Goal: Information Seeking & Learning: Compare options

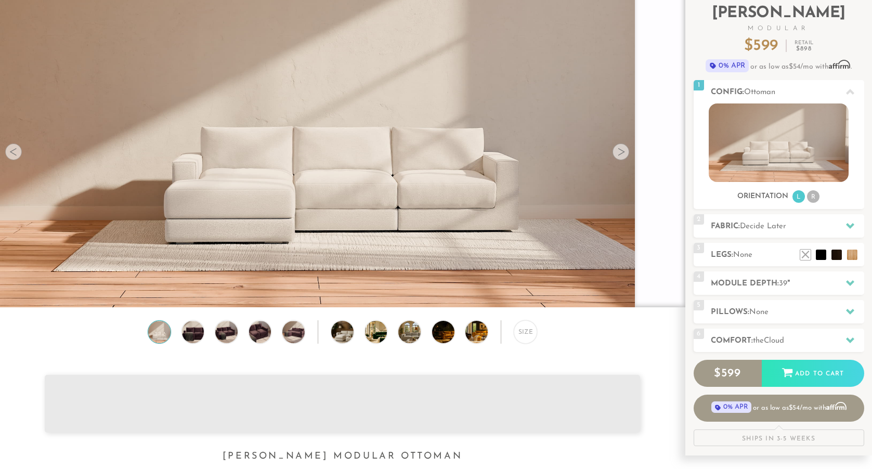
scroll to position [71, 0]
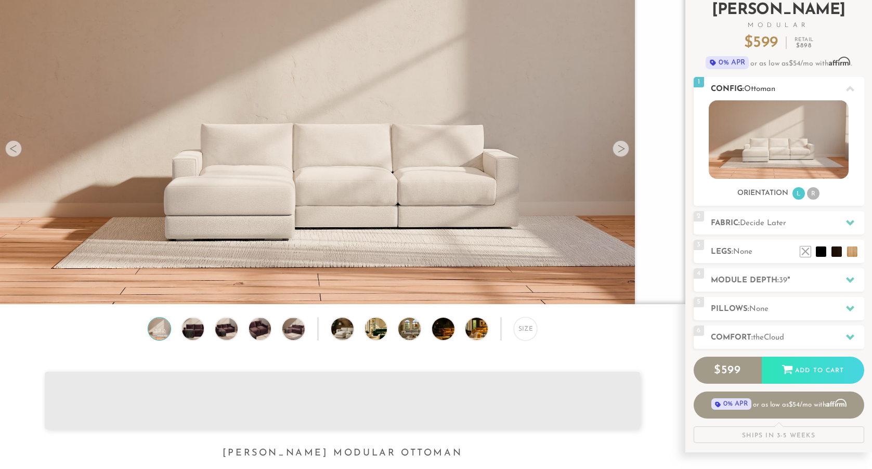
click at [811, 194] on li "R" at bounding box center [813, 193] width 12 height 12
click at [812, 195] on li "R" at bounding box center [813, 193] width 12 height 12
click at [798, 196] on li "L" at bounding box center [799, 193] width 12 height 12
click at [812, 190] on li "R" at bounding box center [813, 193] width 12 height 12
click at [757, 85] on span "Ottoman" at bounding box center [759, 89] width 31 height 8
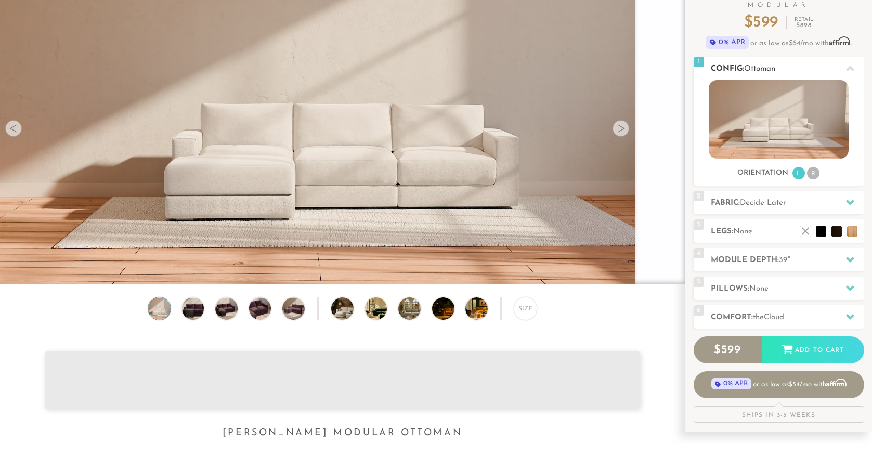
scroll to position [0, 0]
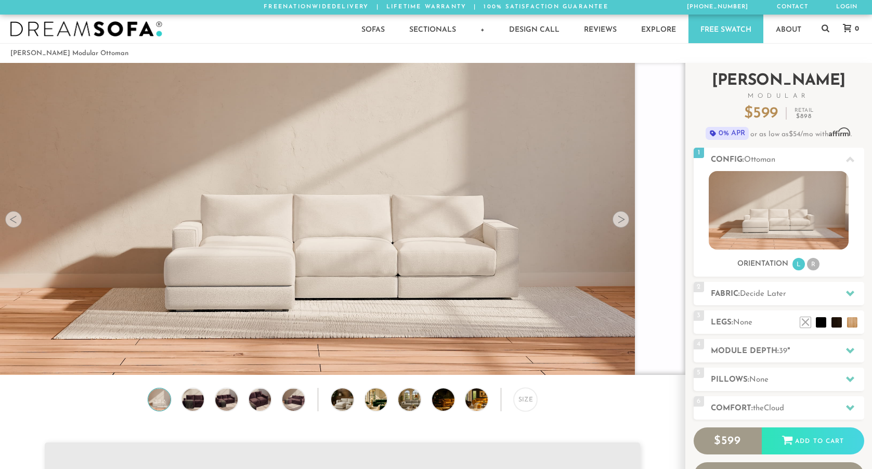
click at [765, 79] on h2 "Landon Modular" at bounding box center [779, 86] width 171 height 26
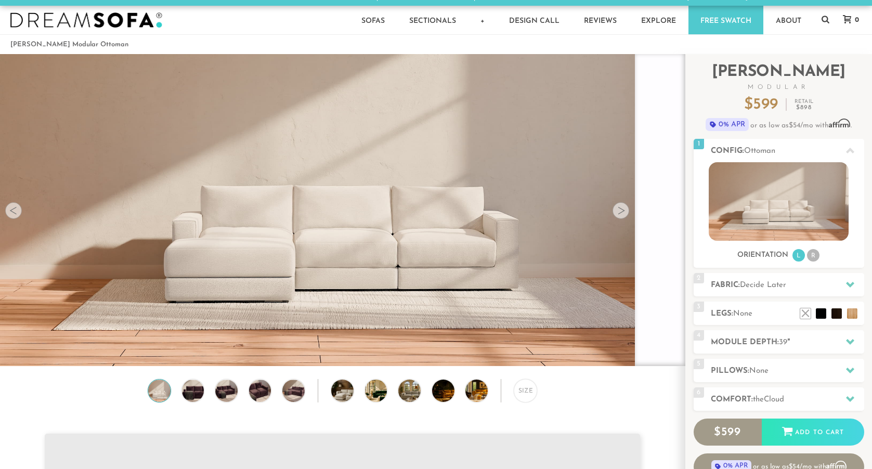
scroll to position [3, 0]
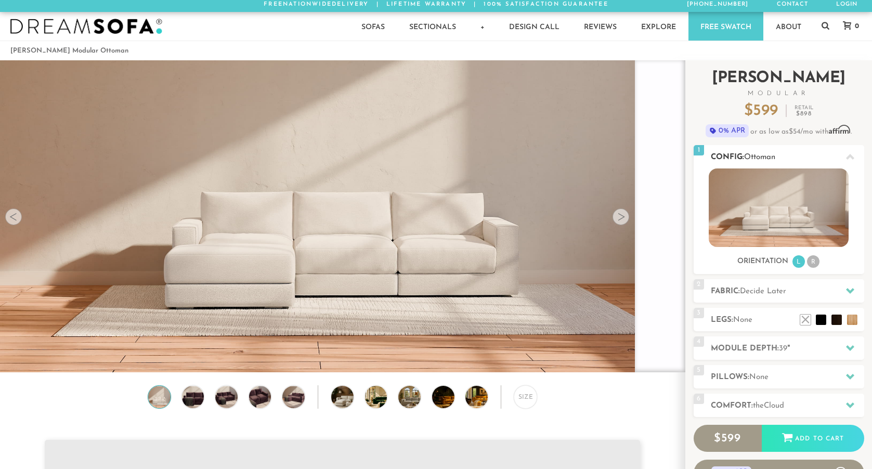
click at [854, 157] on icon at bounding box center [850, 157] width 8 height 8
click at [748, 298] on div "2 Fabric: Decide Later" at bounding box center [779, 290] width 171 height 23
click at [853, 295] on icon at bounding box center [850, 291] width 8 height 8
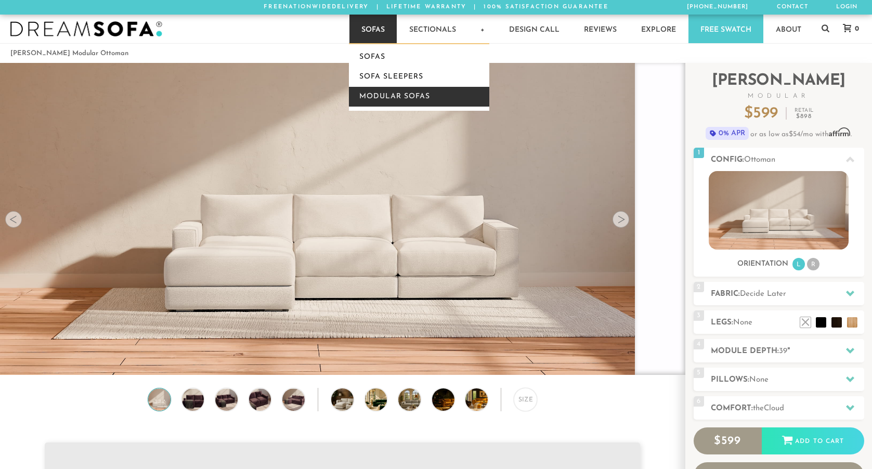
click at [400, 91] on link "Modular Sofas" at bounding box center [419, 97] width 140 height 20
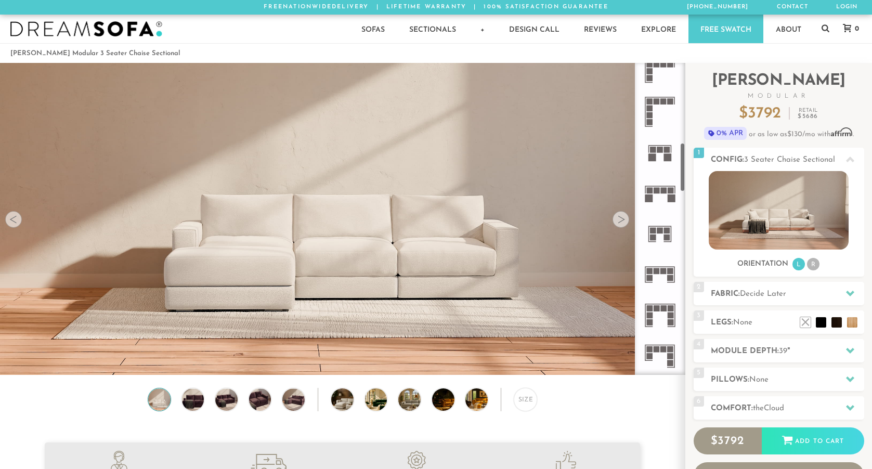
scroll to position [502, 0]
click at [661, 235] on icon at bounding box center [660, 233] width 41 height 41
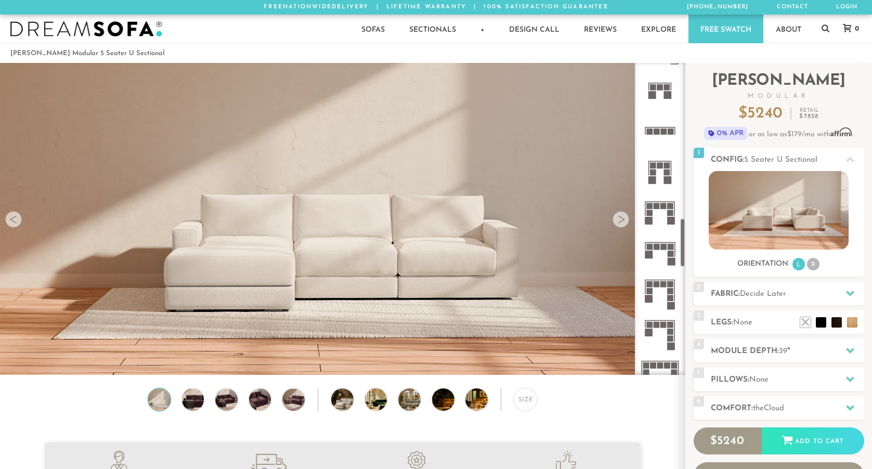
scroll to position [970, 0]
click at [648, 172] on rect at bounding box center [648, 169] width 1 height 14
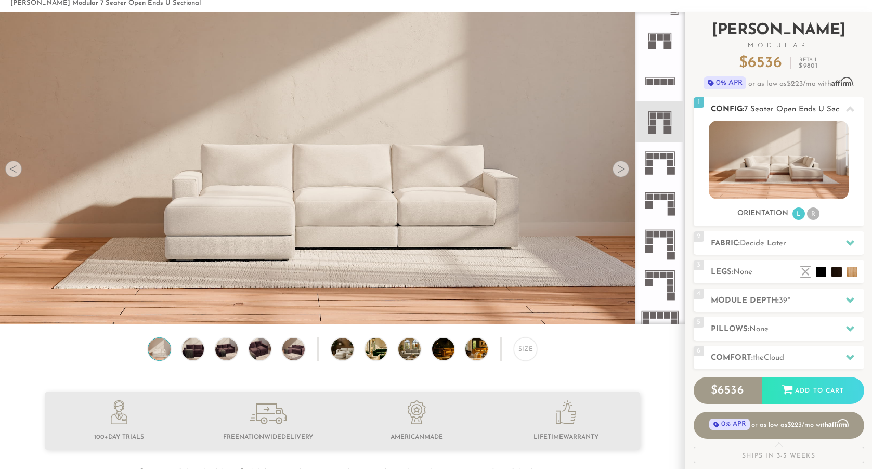
scroll to position [51, 0]
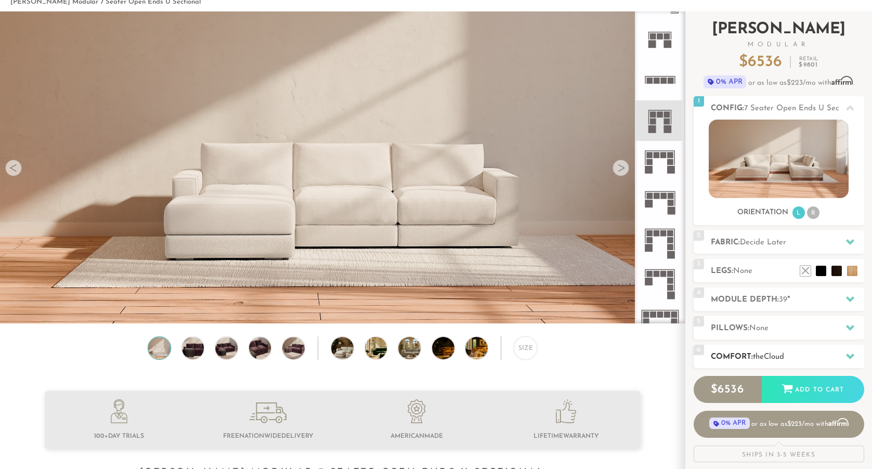
click at [851, 358] on icon at bounding box center [850, 356] width 8 height 8
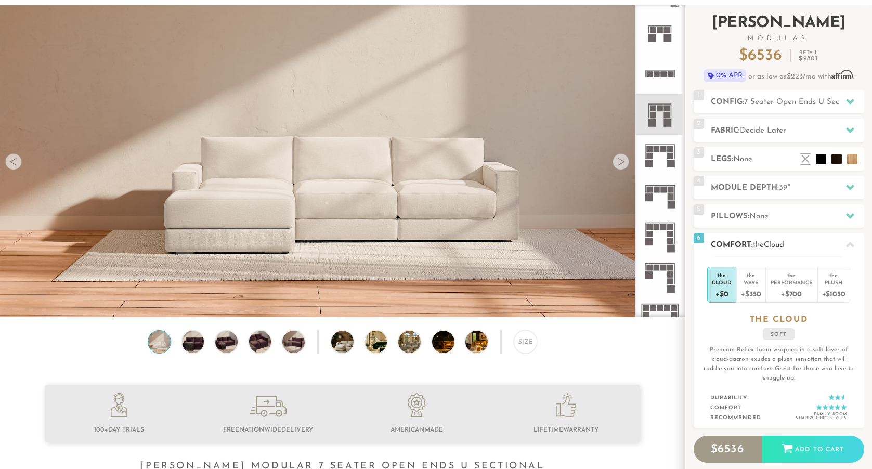
scroll to position [67, 0]
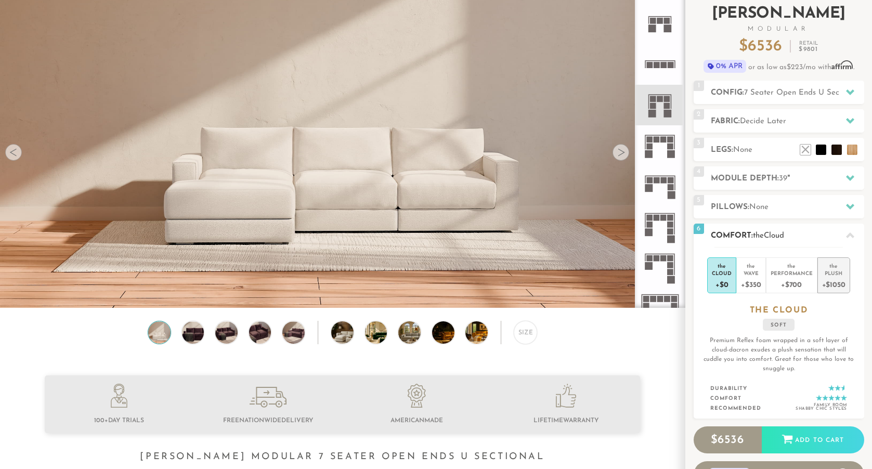
click at [827, 270] on div "Plush" at bounding box center [833, 272] width 23 height 7
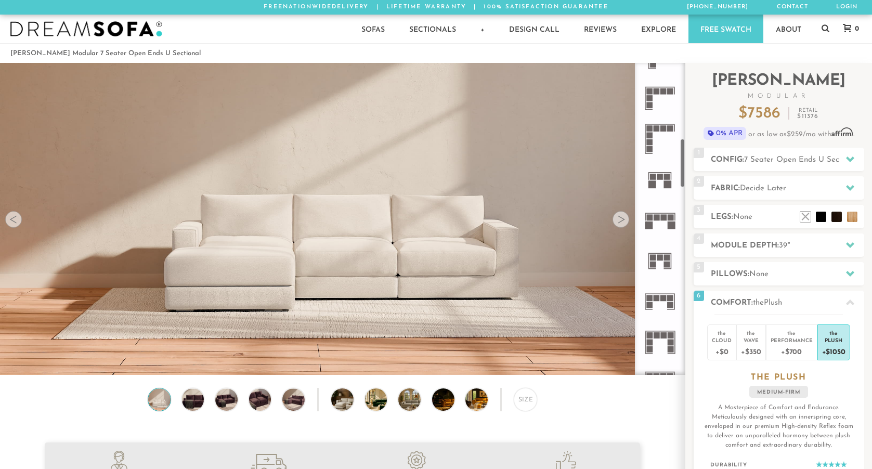
scroll to position [473, 0]
click at [663, 177] on rect at bounding box center [660, 178] width 6 height 6
click at [656, 172] on icon at bounding box center [660, 180] width 41 height 41
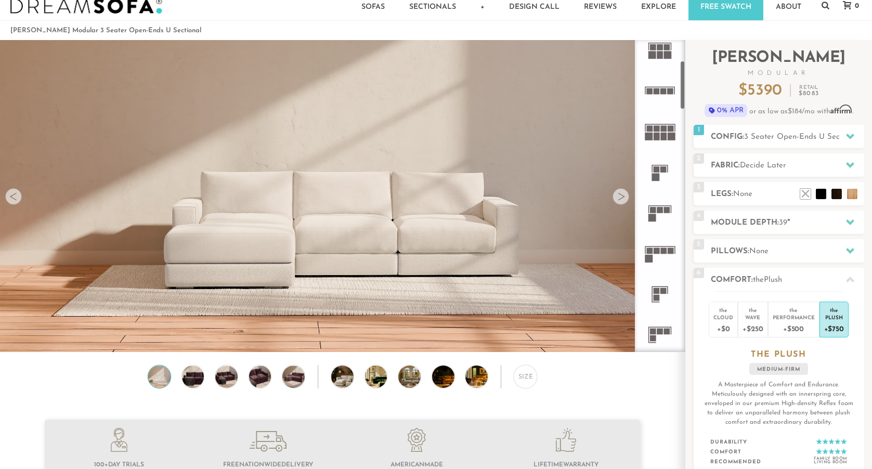
scroll to position [134, 0]
click at [660, 209] on rect at bounding box center [660, 208] width 6 height 6
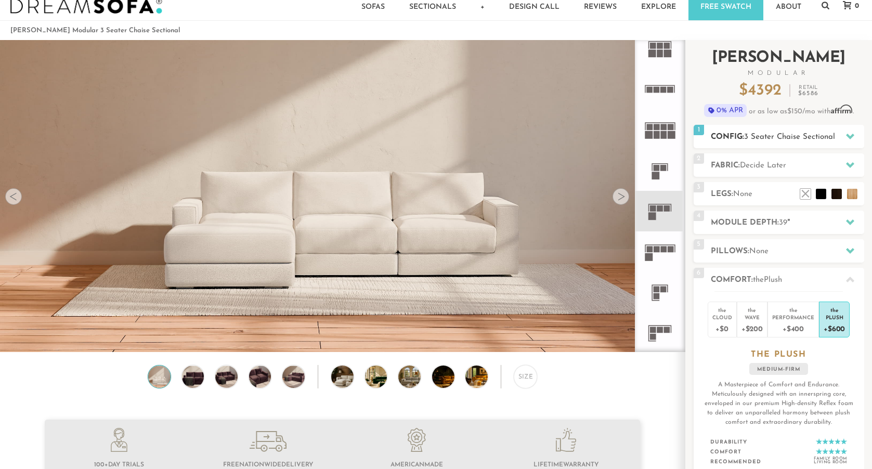
click at [851, 135] on icon at bounding box center [850, 136] width 8 height 8
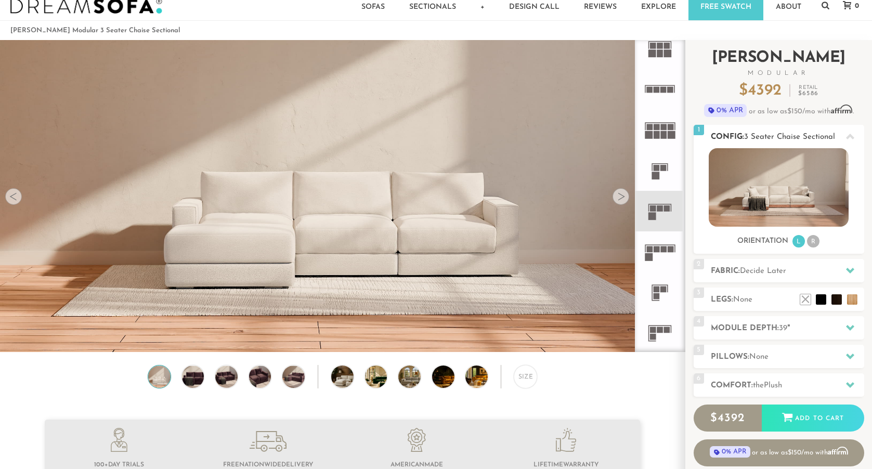
click at [851, 135] on icon at bounding box center [850, 137] width 8 height 6
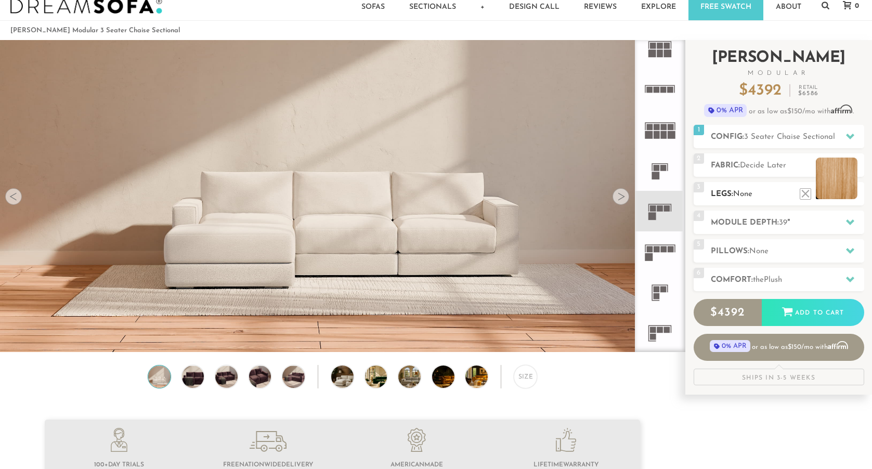
click at [853, 193] on li at bounding box center [837, 179] width 42 height 42
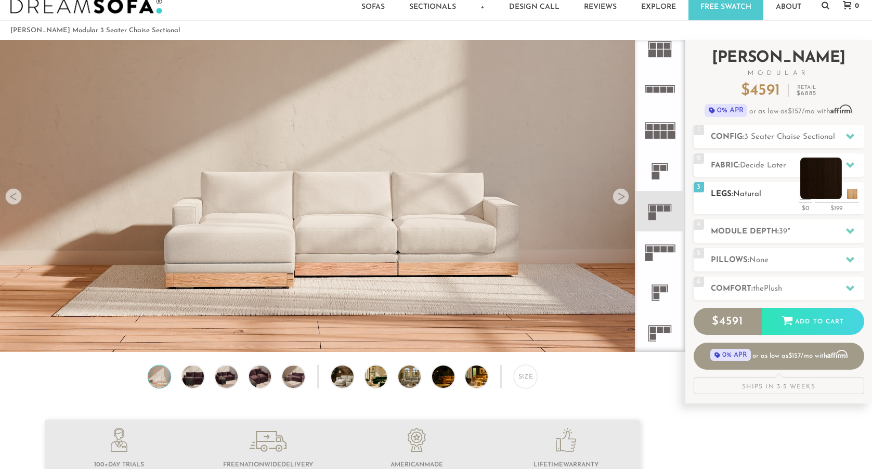
click at [838, 193] on li at bounding box center [821, 179] width 42 height 42
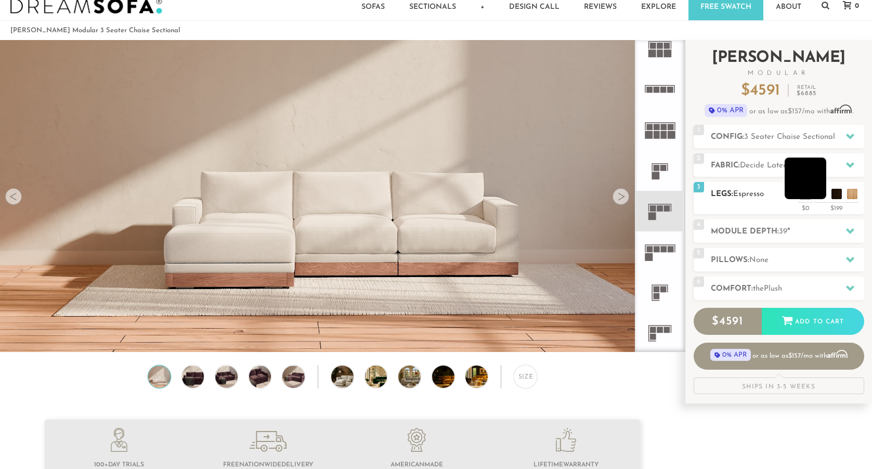
click at [821, 193] on li at bounding box center [806, 179] width 42 height 42
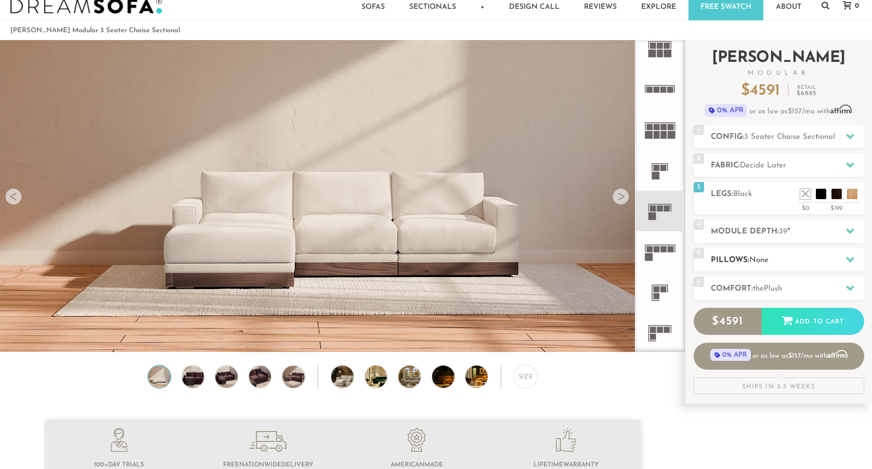
click at [861, 259] on h2 "Pillows: None" at bounding box center [787, 260] width 153 height 12
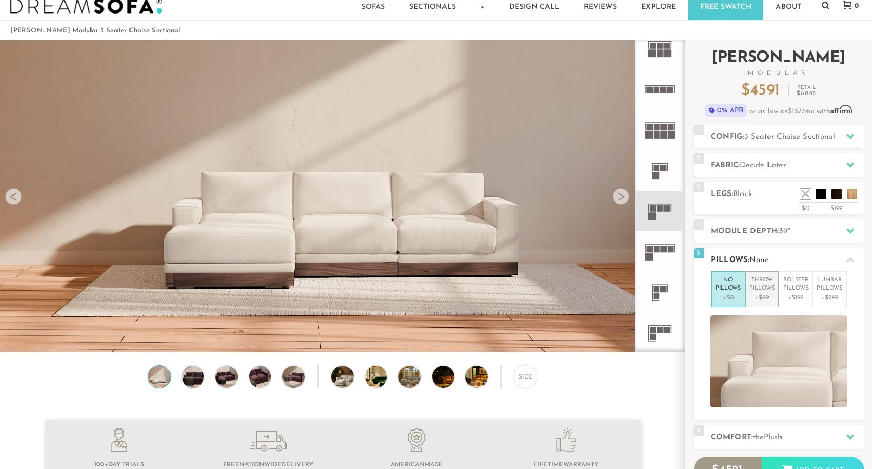
click at [760, 285] on p "Throw Pillows" at bounding box center [761, 284] width 25 height 17
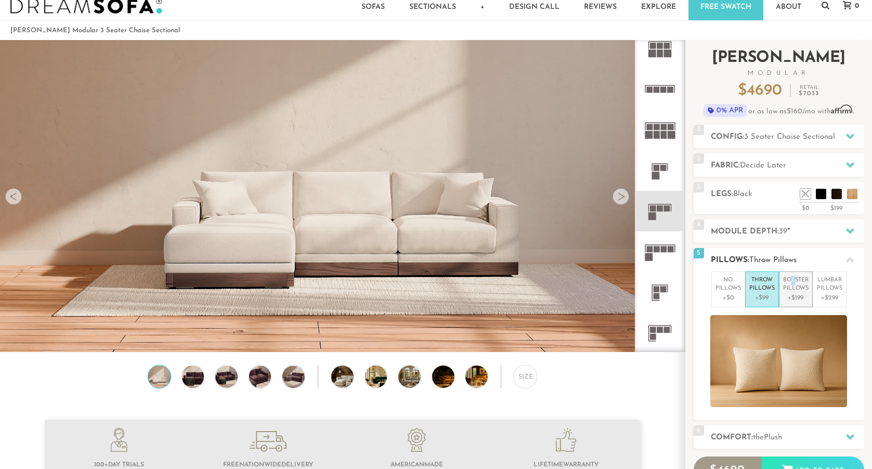
click at [793, 280] on p "Bolster Pillows" at bounding box center [795, 284] width 25 height 17
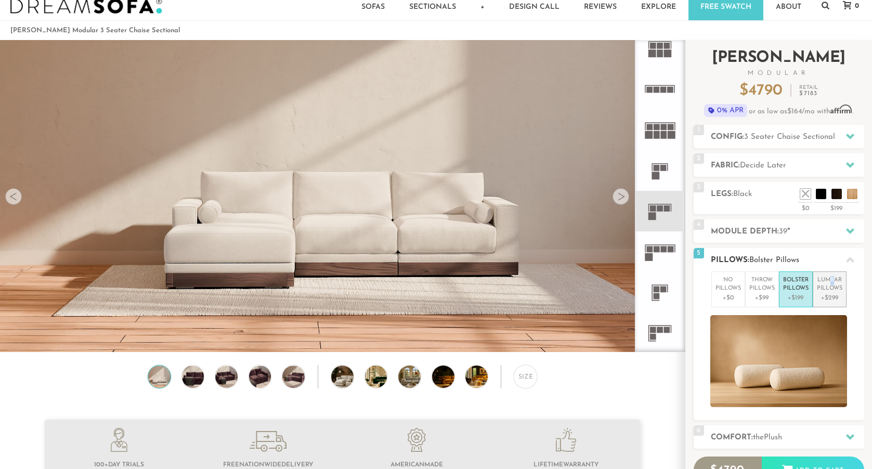
click at [833, 279] on p "Lumbar Pillows" at bounding box center [829, 284] width 25 height 17
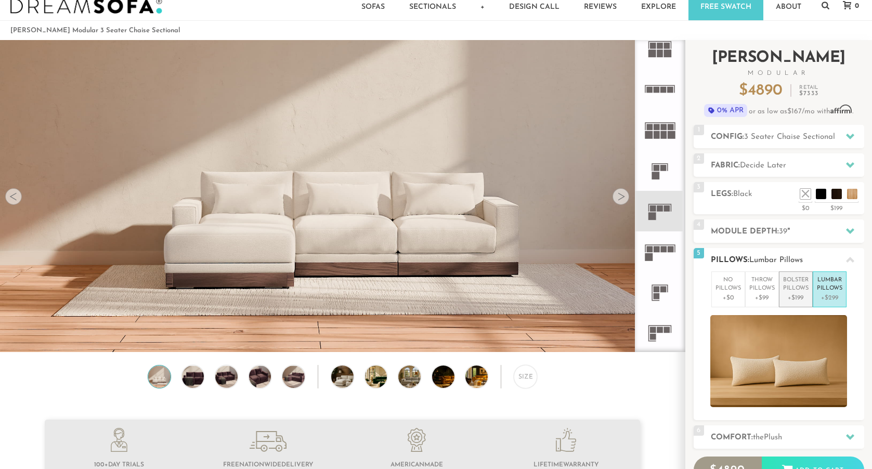
click at [808, 279] on p "Bolster Pillows" at bounding box center [795, 284] width 25 height 17
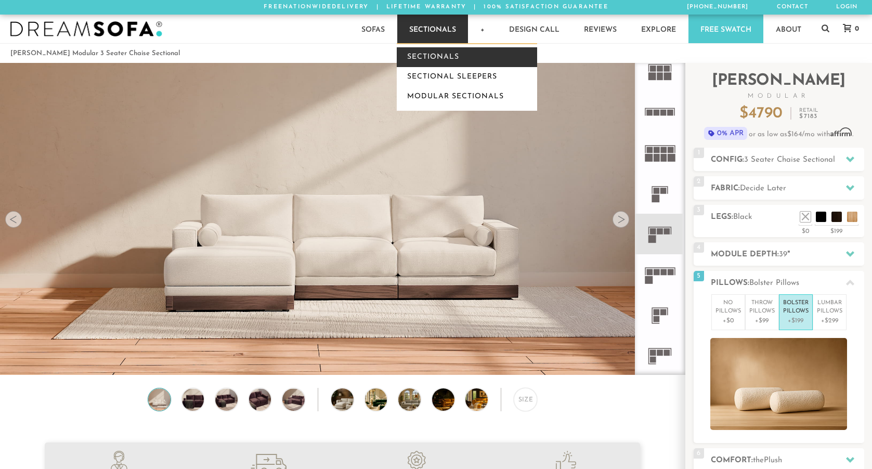
click at [445, 57] on link "Sectionals" at bounding box center [467, 57] width 140 height 20
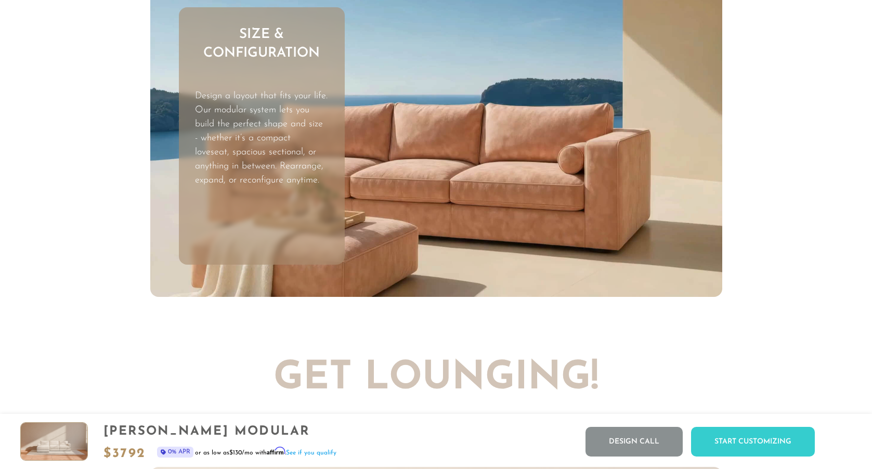
scroll to position [3215, 0]
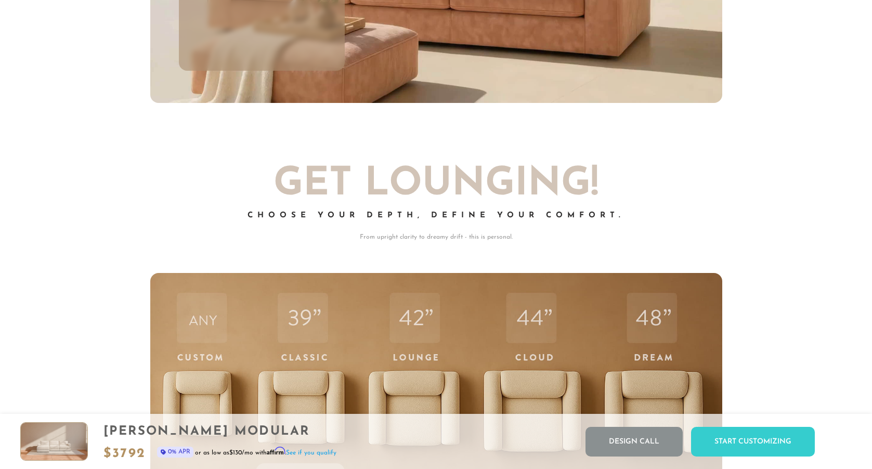
scroll to position [3412, 0]
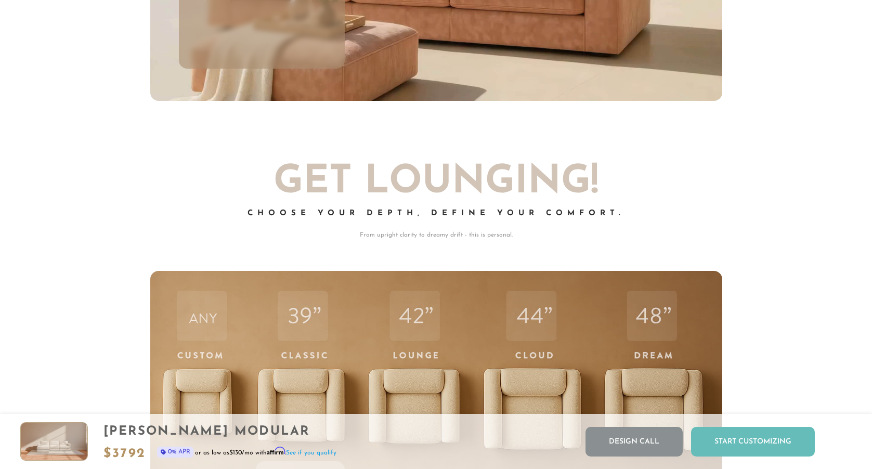
click at [773, 449] on div "Start Customizing" at bounding box center [753, 442] width 124 height 30
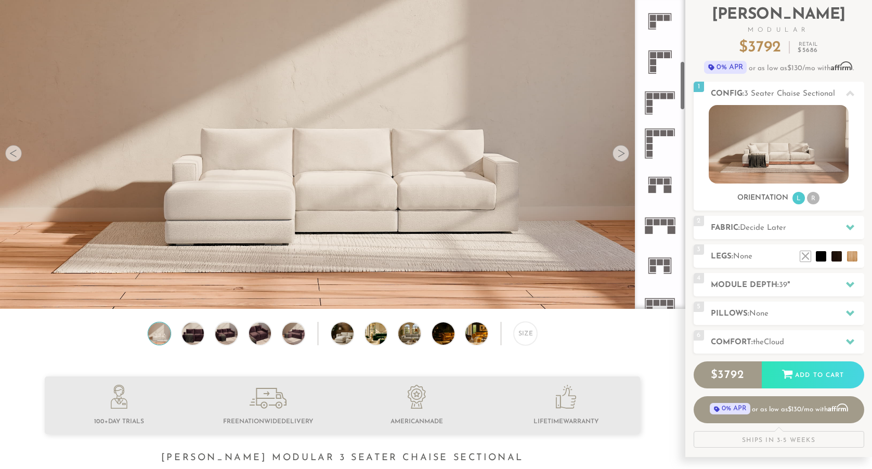
scroll to position [412, 0]
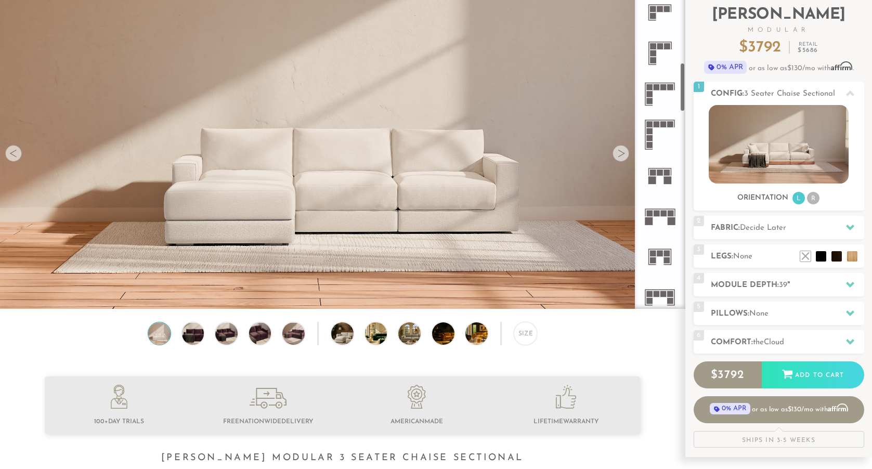
click at [662, 175] on icon at bounding box center [660, 175] width 41 height 41
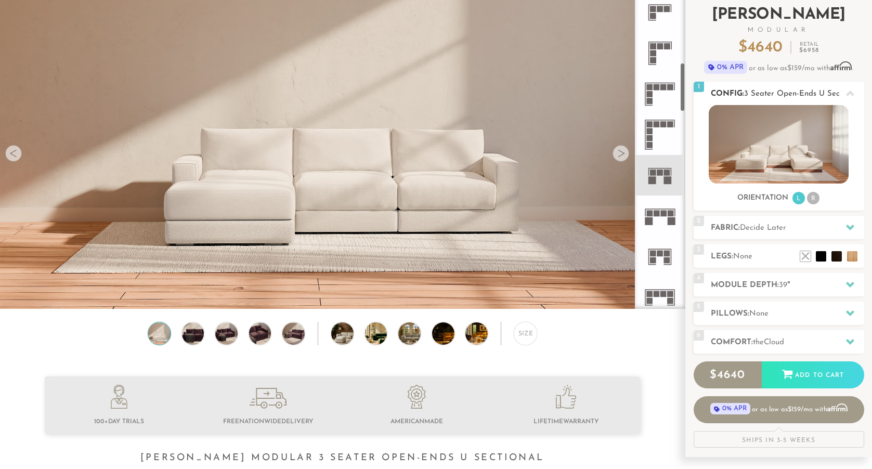
click at [738, 136] on img at bounding box center [779, 144] width 140 height 79
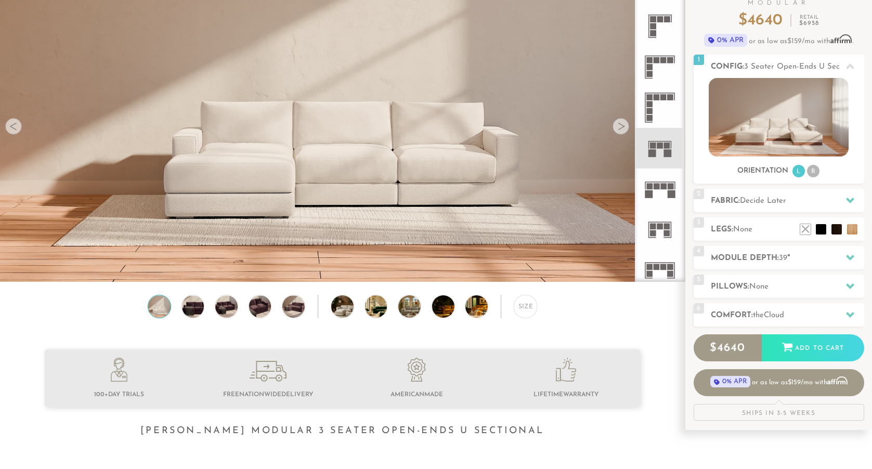
scroll to position [87, 0]
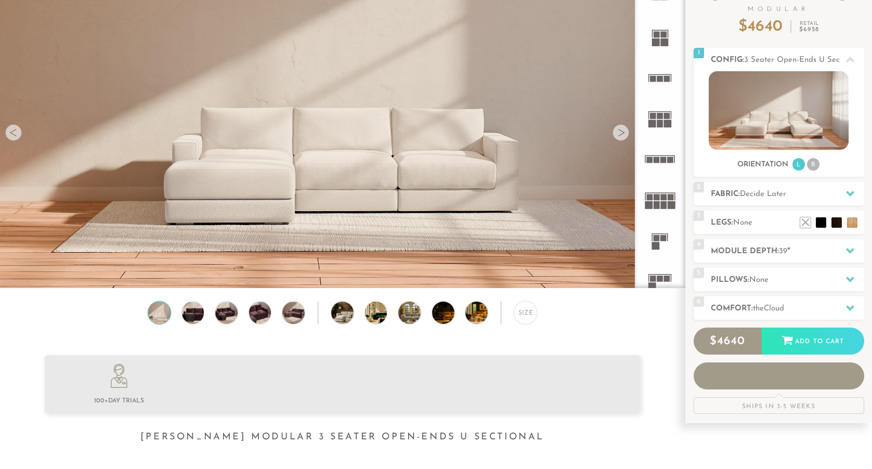
scroll to position [11787, 872]
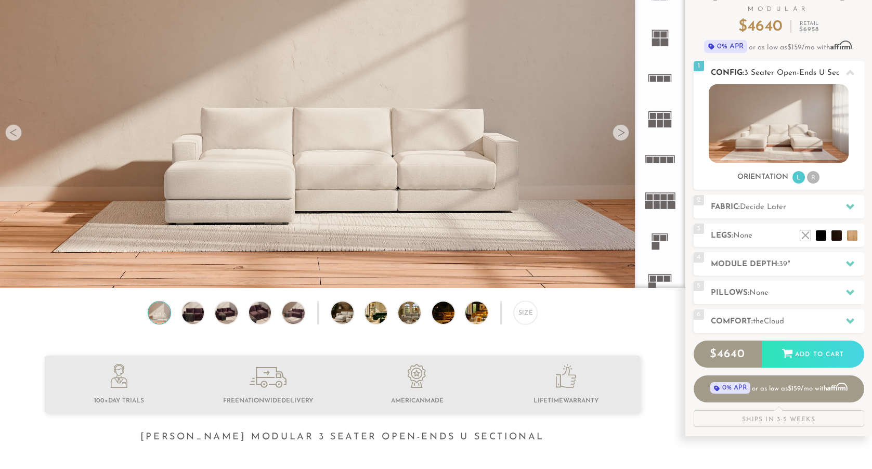
click at [814, 180] on li "R" at bounding box center [813, 177] width 12 height 12
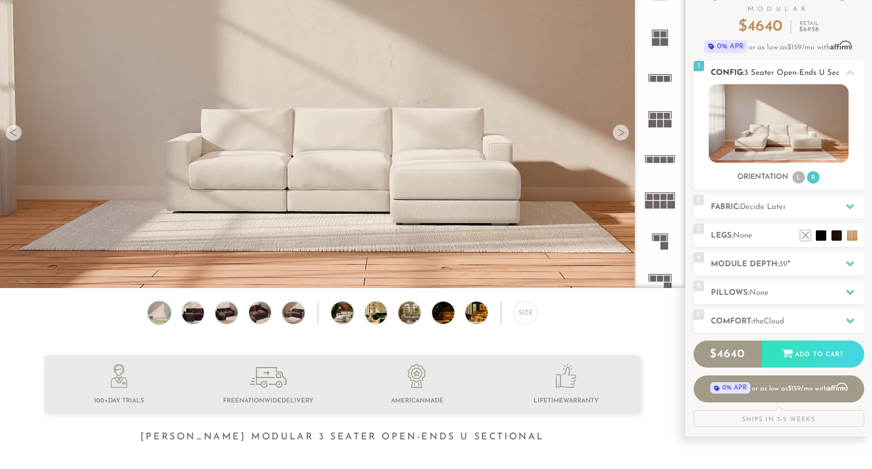
click at [798, 181] on li "L" at bounding box center [799, 177] width 12 height 12
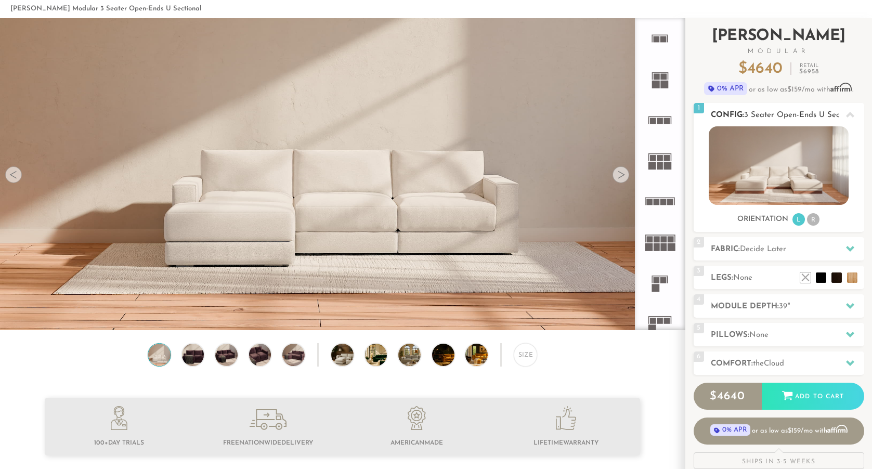
scroll to position [37, 0]
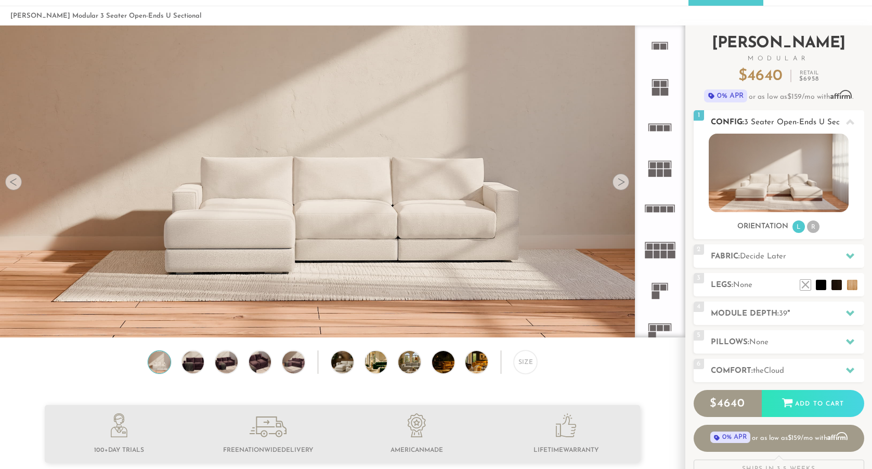
click at [847, 119] on icon at bounding box center [850, 122] width 8 height 8
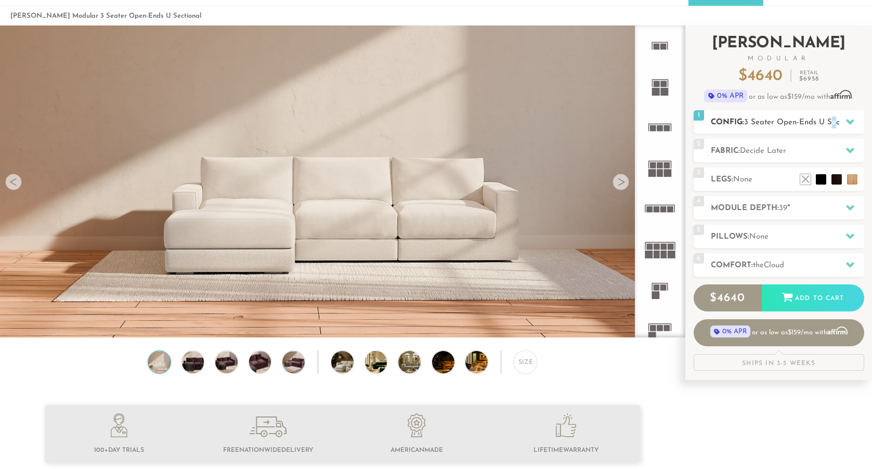
click at [828, 125] on span "3 Seater Open-Ends U Sectional" at bounding box center [801, 123] width 115 height 8
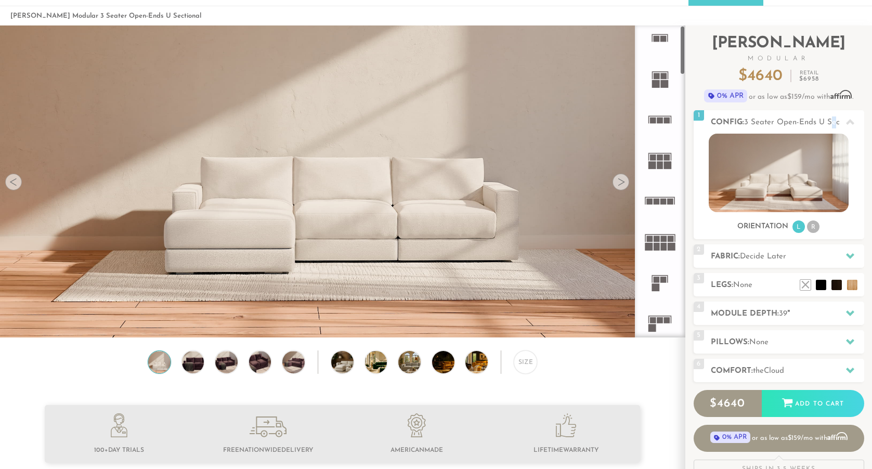
scroll to position [0, 0]
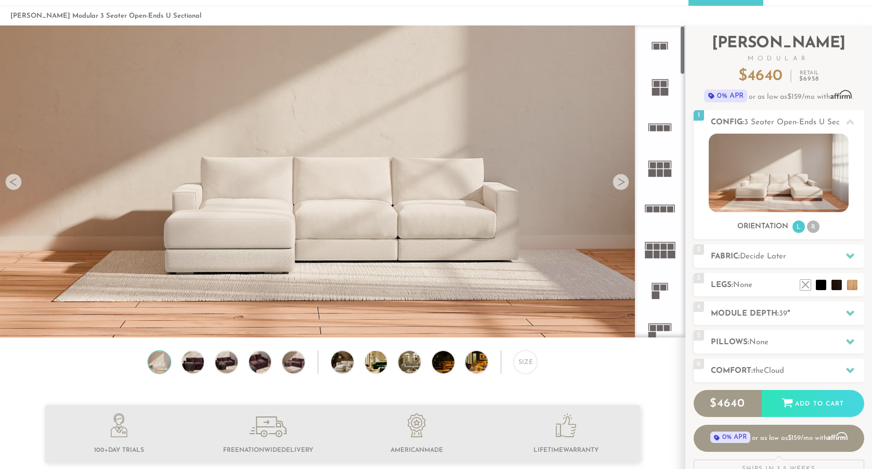
click at [655, 165] on rect at bounding box center [653, 165] width 6 height 6
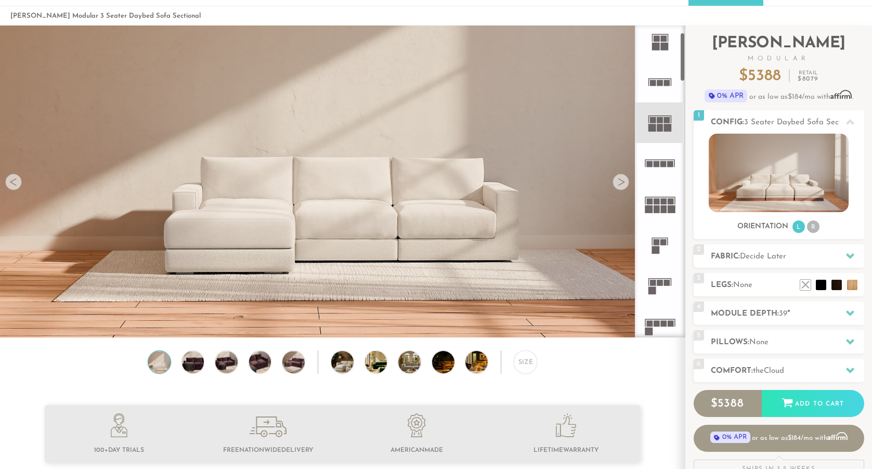
scroll to position [44, 0]
click at [806, 254] on h2 "Fabric: Decide Later" at bounding box center [787, 257] width 153 height 12
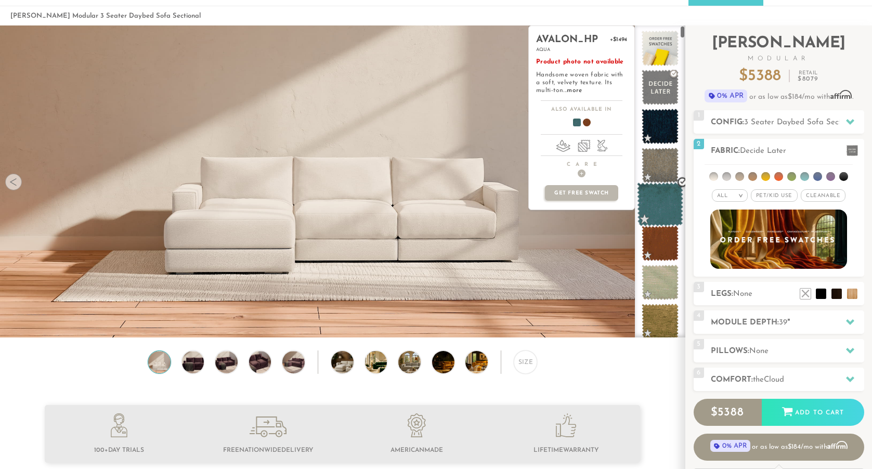
click at [666, 212] on span at bounding box center [660, 205] width 46 height 44
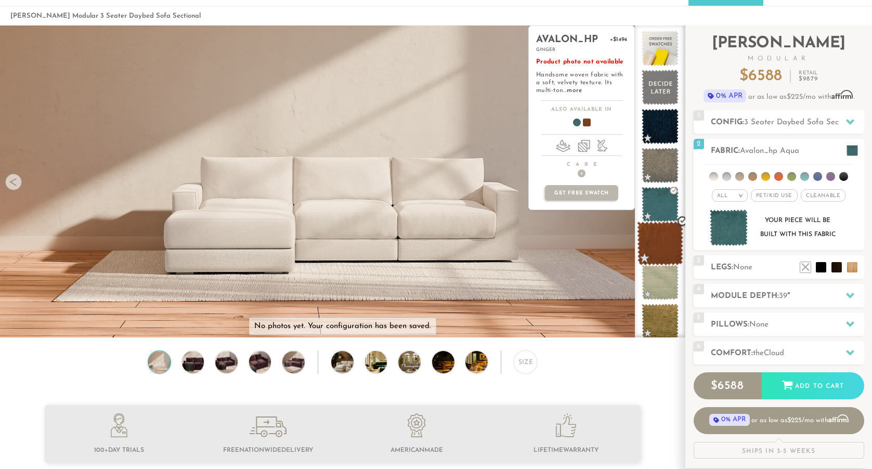
click at [670, 252] on span at bounding box center [660, 244] width 46 height 44
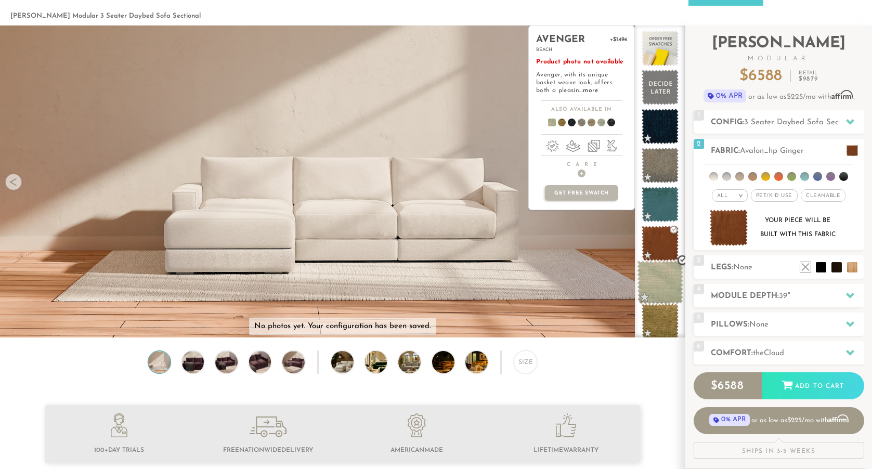
click at [669, 282] on span at bounding box center [660, 283] width 46 height 44
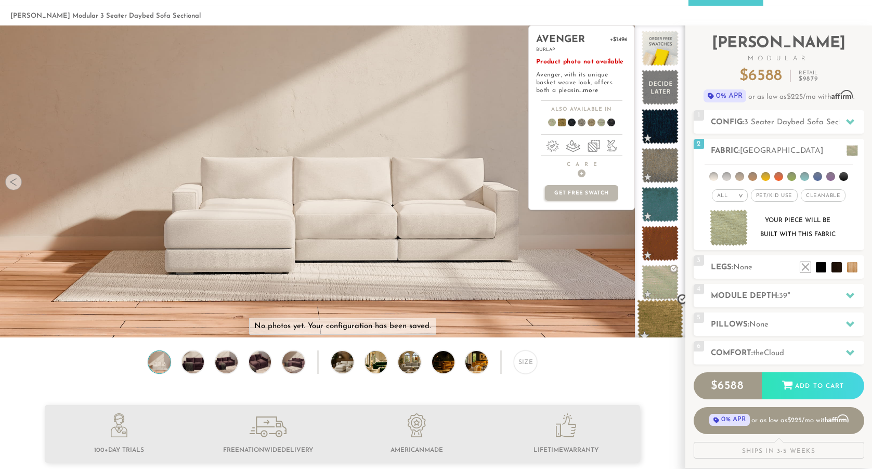
click at [664, 318] on span at bounding box center [660, 322] width 46 height 44
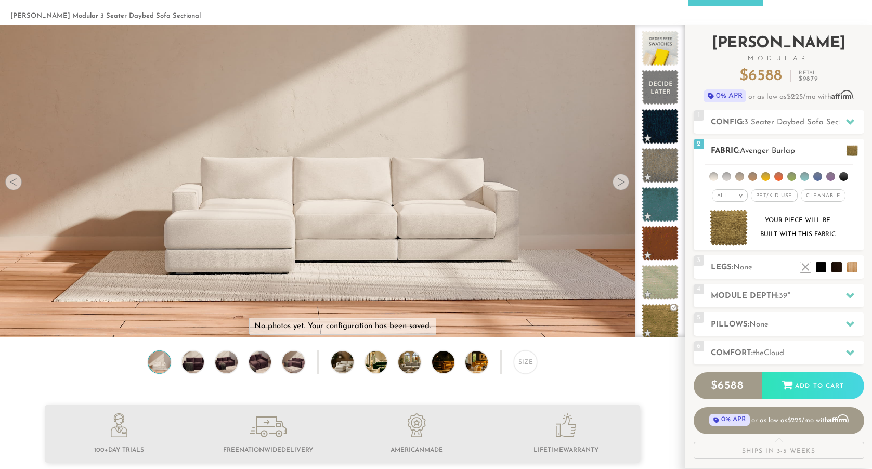
click at [779, 198] on span "Pet/Kid Use x" at bounding box center [774, 195] width 47 height 12
click at [822, 198] on span "Cleanable x" at bounding box center [826, 195] width 45 height 12
click at [790, 177] on li at bounding box center [791, 176] width 9 height 9
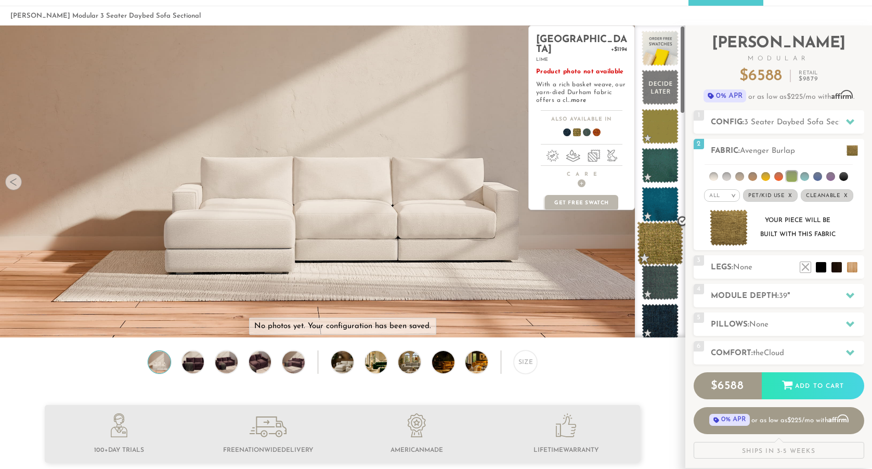
click at [664, 244] on span at bounding box center [660, 244] width 46 height 44
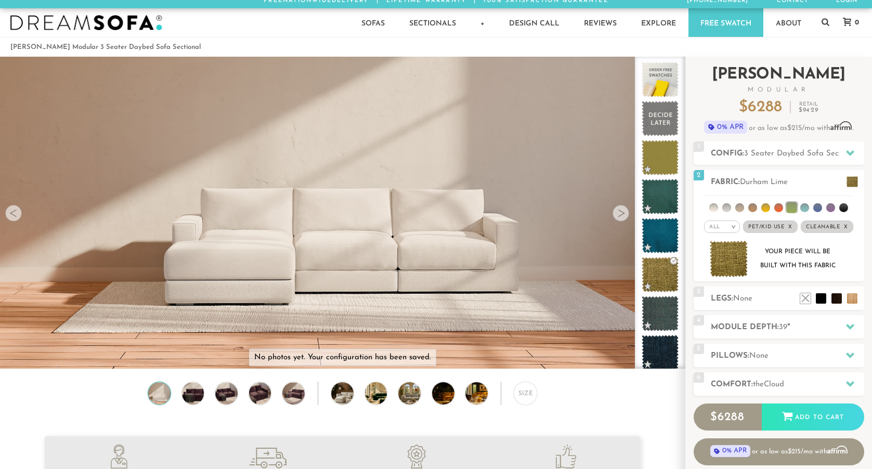
scroll to position [7, 0]
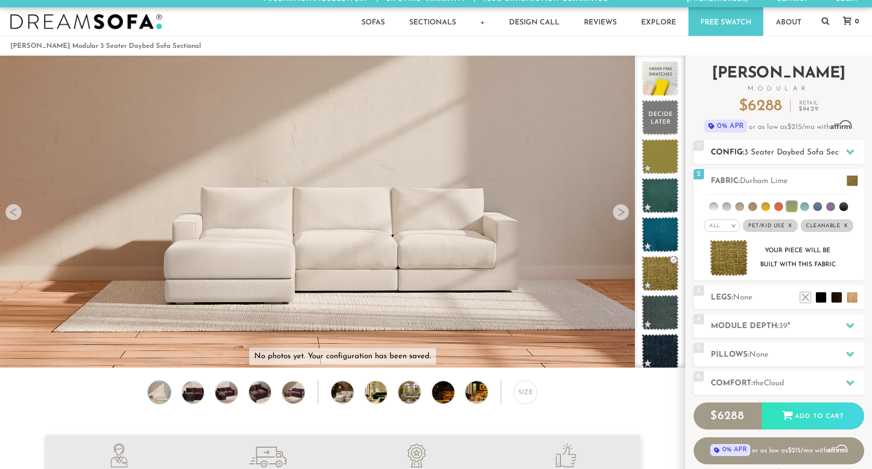
click at [821, 154] on span "3 Seater Daybed Sofa Sectional" at bounding box center [801, 153] width 114 height 8
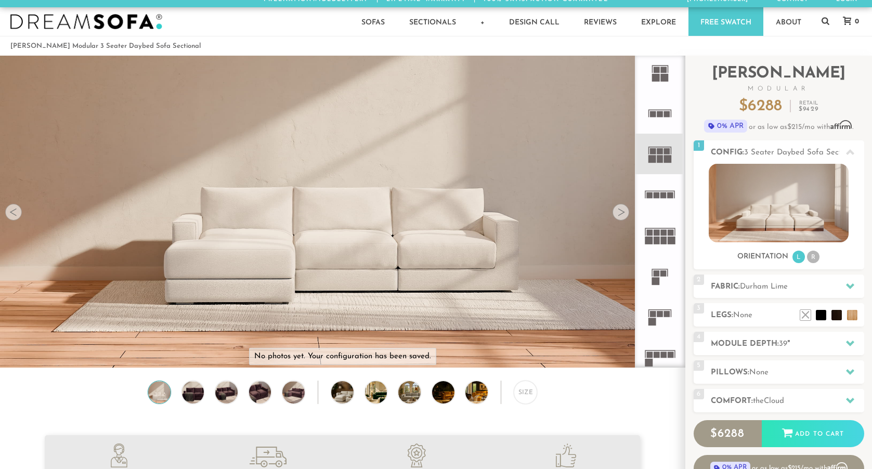
click at [618, 214] on div at bounding box center [621, 212] width 17 height 17
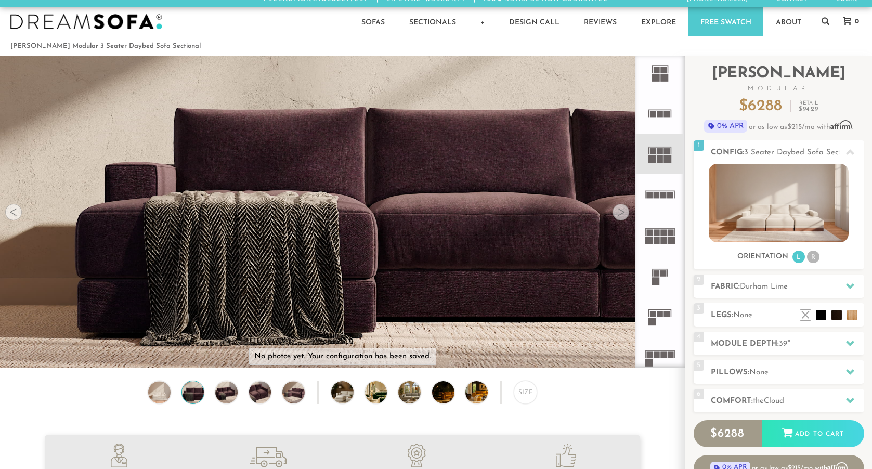
click at [618, 214] on div at bounding box center [621, 212] width 17 height 17
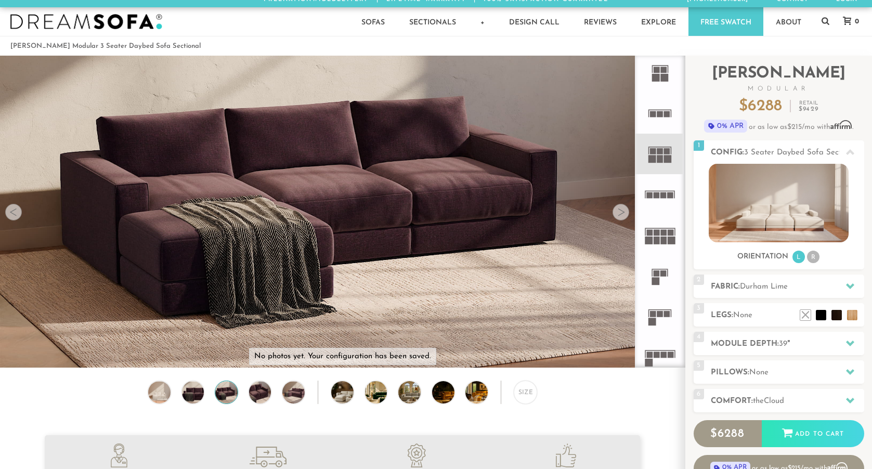
click at [618, 214] on div at bounding box center [621, 212] width 17 height 17
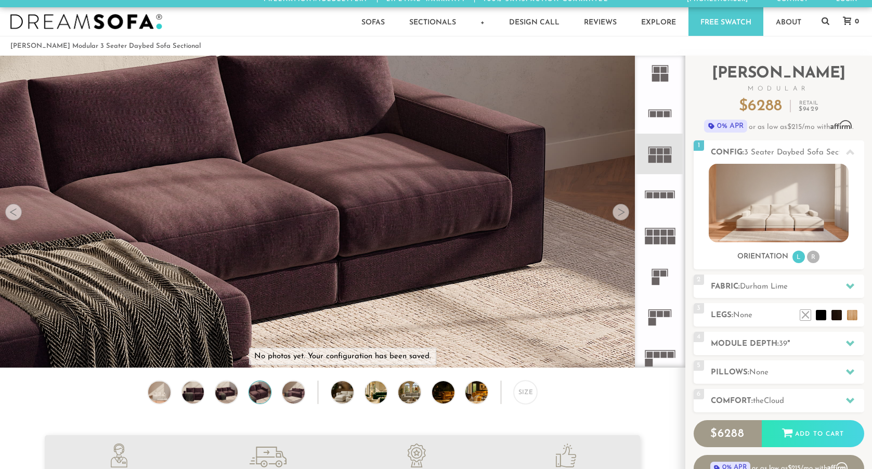
click at [618, 214] on div at bounding box center [621, 212] width 17 height 17
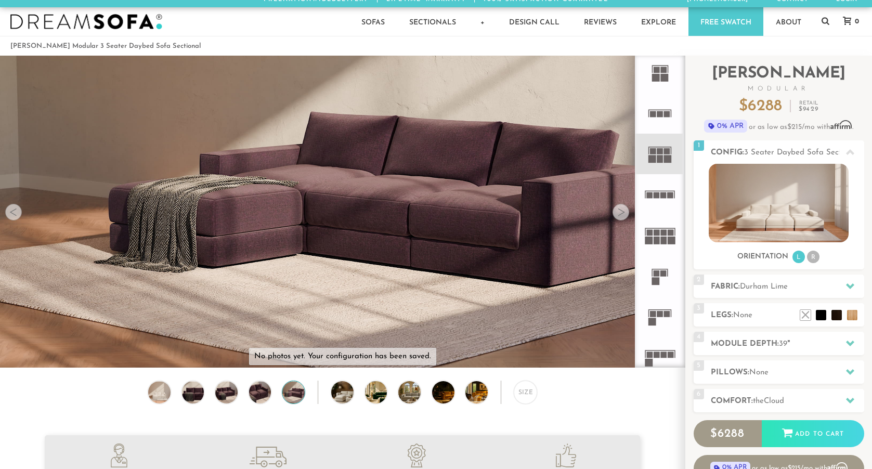
click at [618, 214] on div at bounding box center [621, 212] width 17 height 17
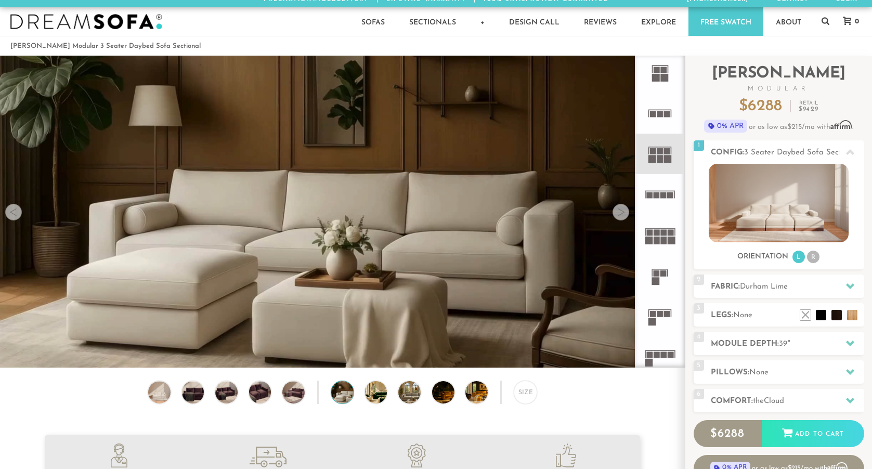
click at [14, 214] on div at bounding box center [13, 212] width 17 height 17
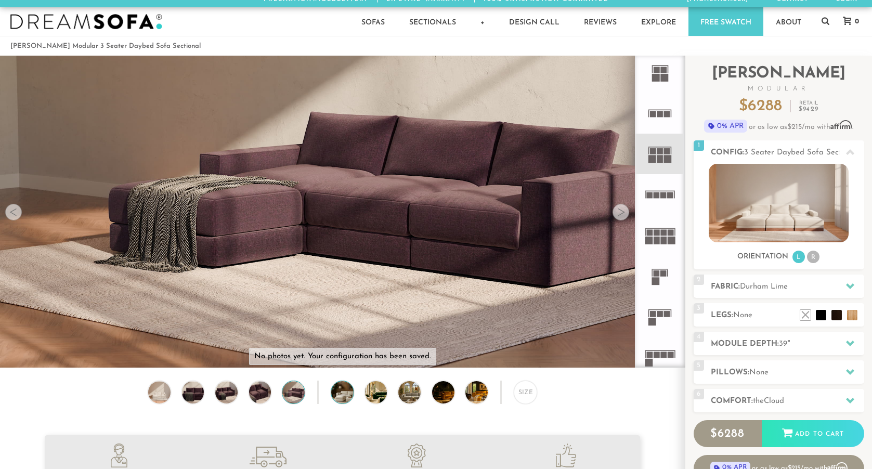
click at [343, 396] on img at bounding box center [351, 392] width 40 height 22
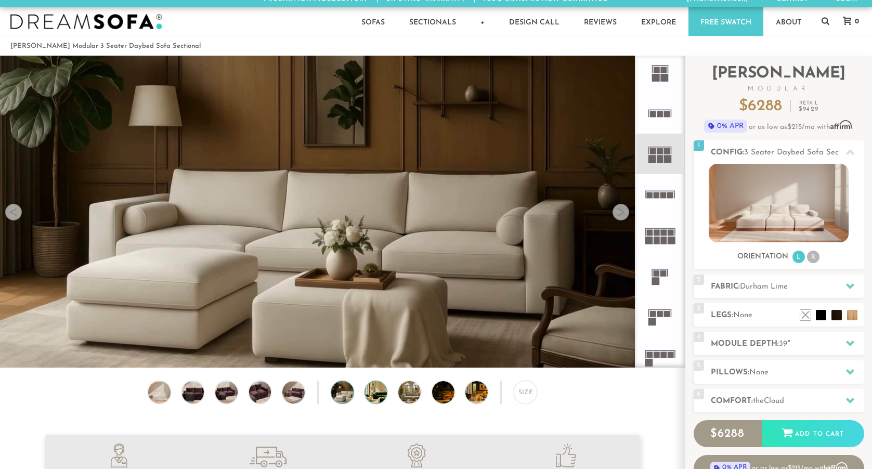
click at [377, 396] on img at bounding box center [385, 392] width 40 height 22
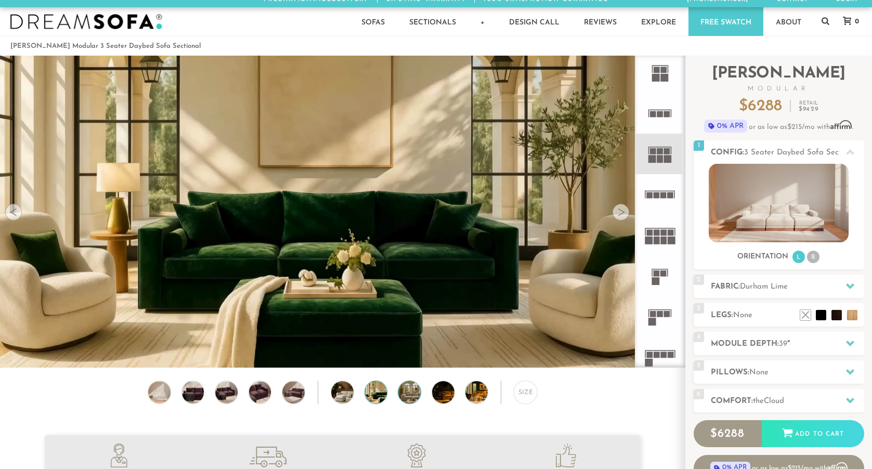
click at [410, 392] on img at bounding box center [418, 392] width 40 height 22
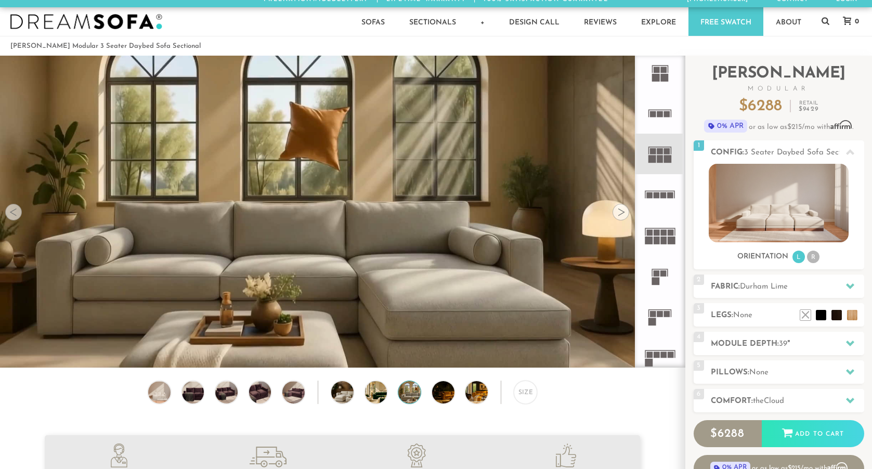
click at [406, 396] on img at bounding box center [418, 392] width 40 height 22
click at [447, 391] on img at bounding box center [452, 392] width 40 height 22
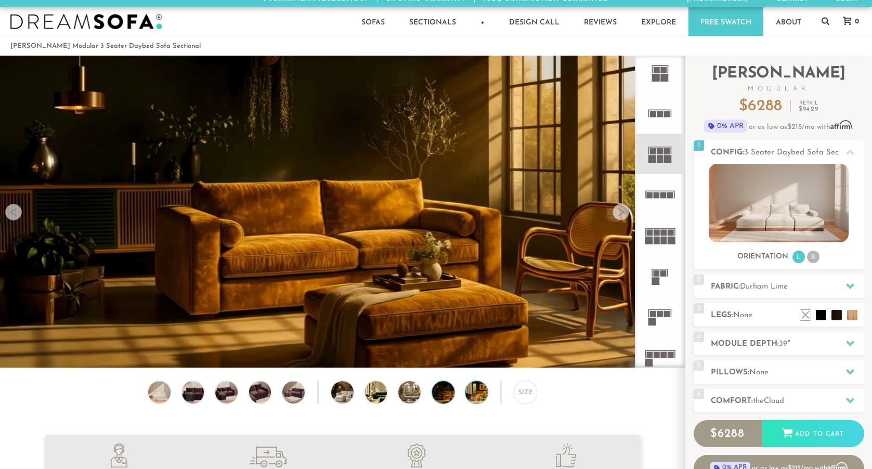
click at [476, 393] on img at bounding box center [485, 392] width 40 height 22
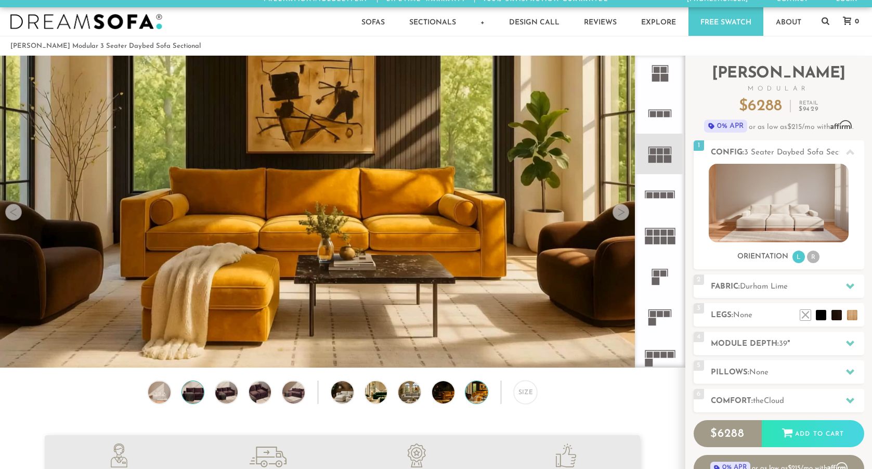
click at [190, 384] on img at bounding box center [192, 392] width 27 height 22
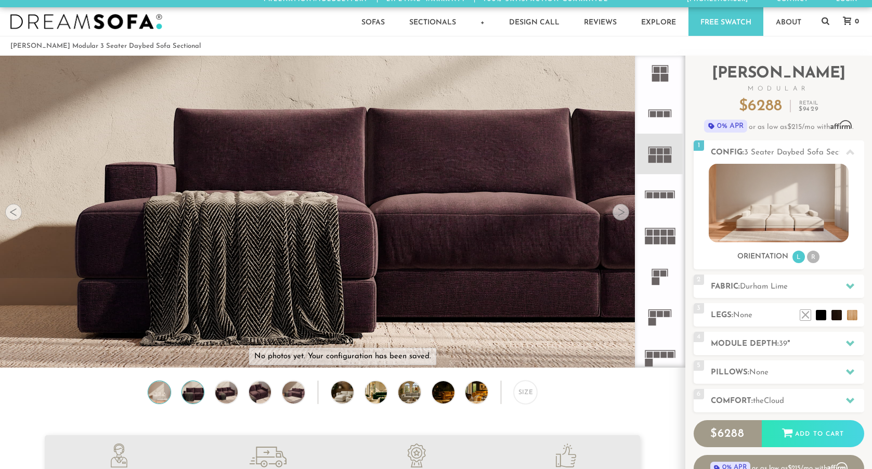
click at [153, 394] on img at bounding box center [159, 392] width 27 height 22
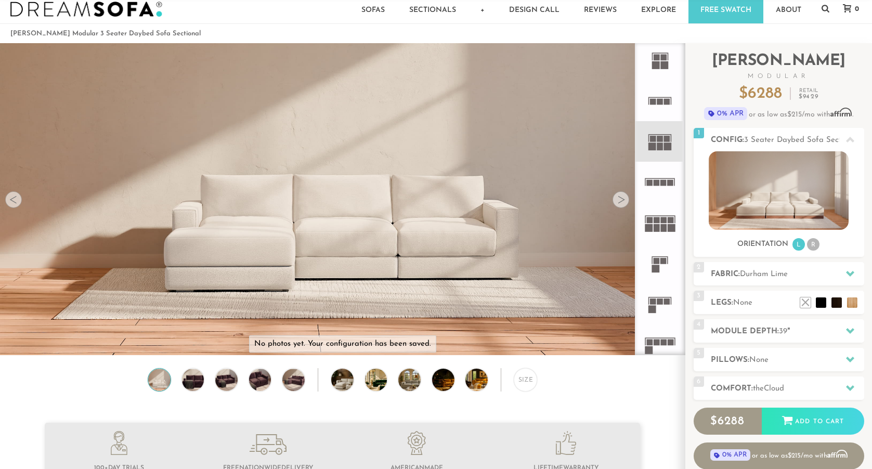
scroll to position [0, 0]
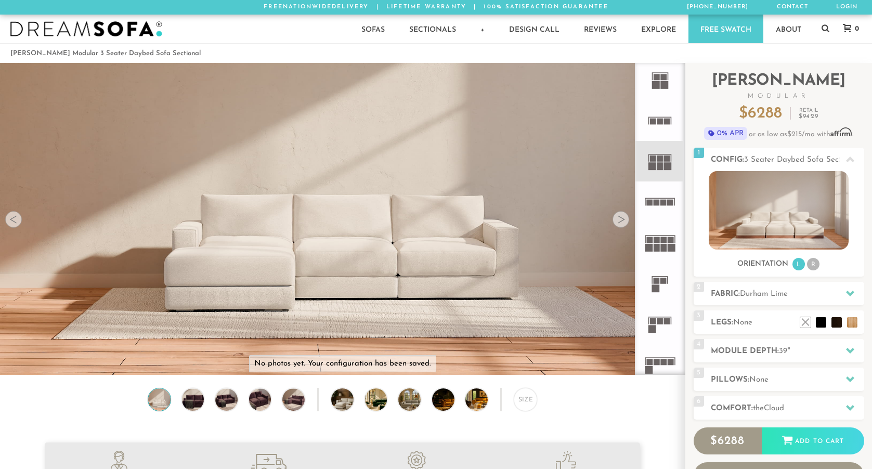
click at [624, 225] on div at bounding box center [621, 219] width 17 height 17
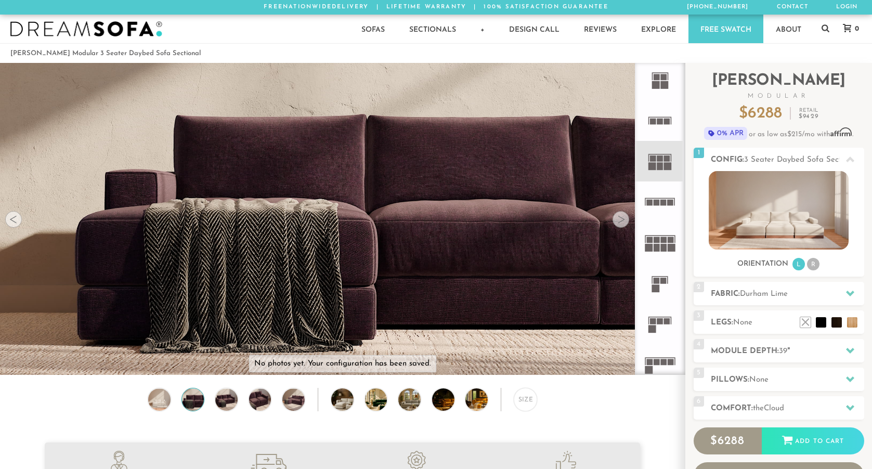
click at [620, 228] on video at bounding box center [342, 179] width 685 height 343
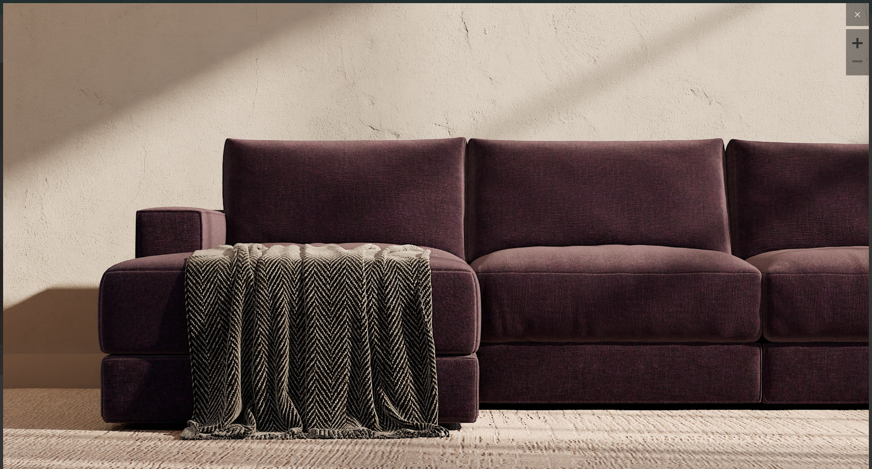
click at [855, 16] on icon at bounding box center [857, 14] width 12 height 12
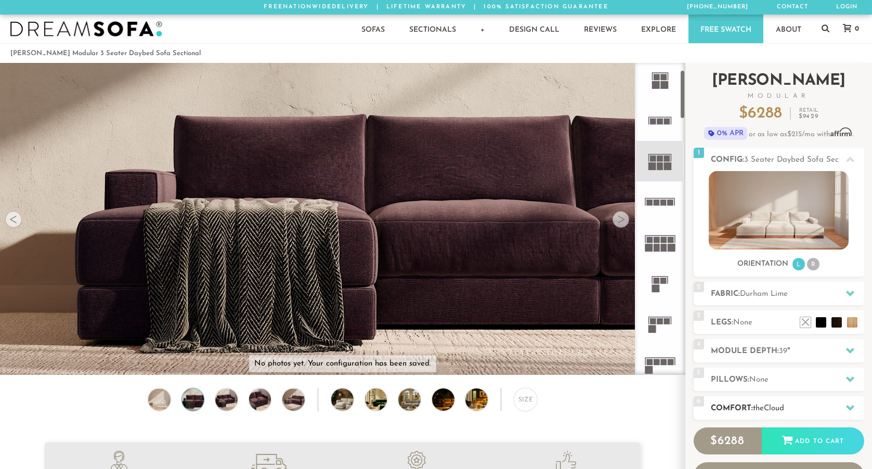
click at [791, 408] on h2 "Comfort: the Cloud" at bounding box center [787, 409] width 153 height 12
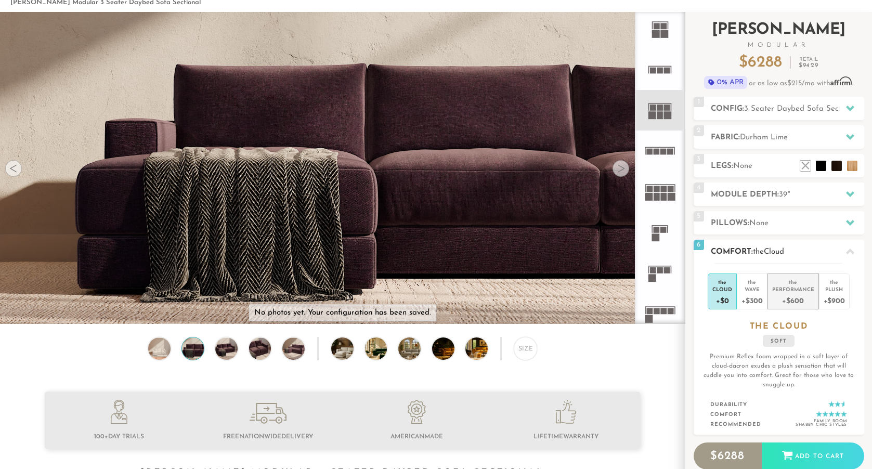
scroll to position [52, 0]
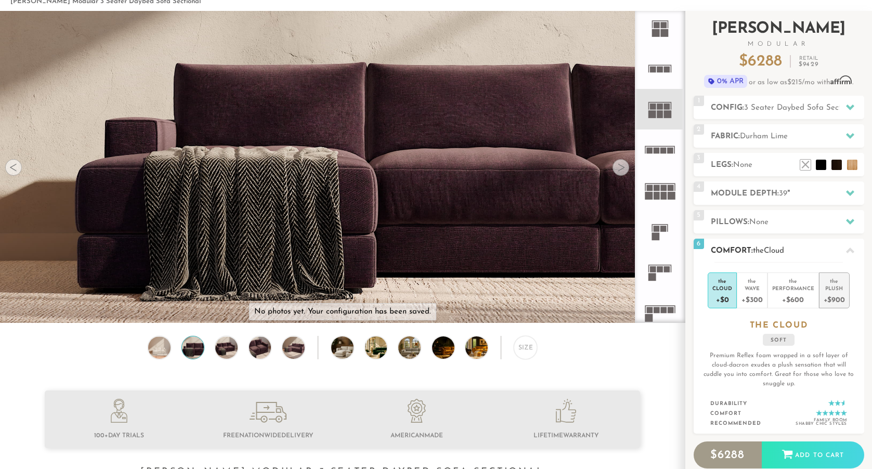
click at [834, 284] on div "Plush" at bounding box center [834, 287] width 21 height 7
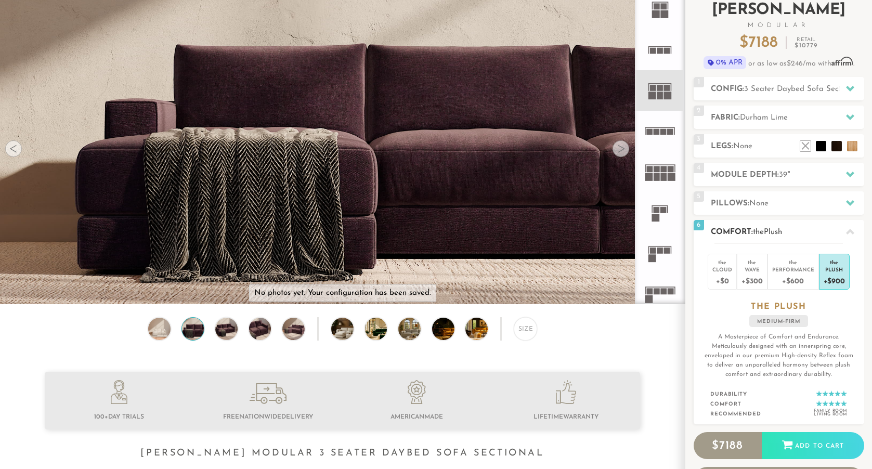
scroll to position [70, 0]
click at [862, 173] on h2 "Module Depth: 39 "" at bounding box center [787, 176] width 153 height 12
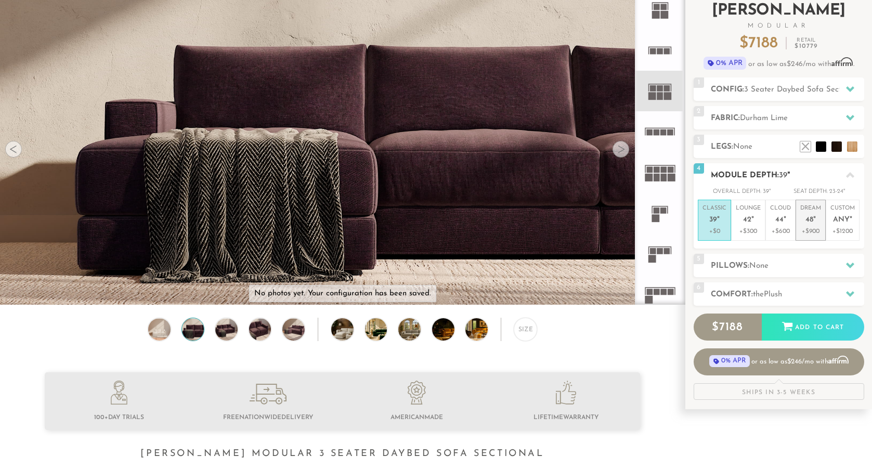
click at [815, 216] on em """ at bounding box center [814, 220] width 3 height 9
click at [850, 258] on div at bounding box center [850, 265] width 22 height 21
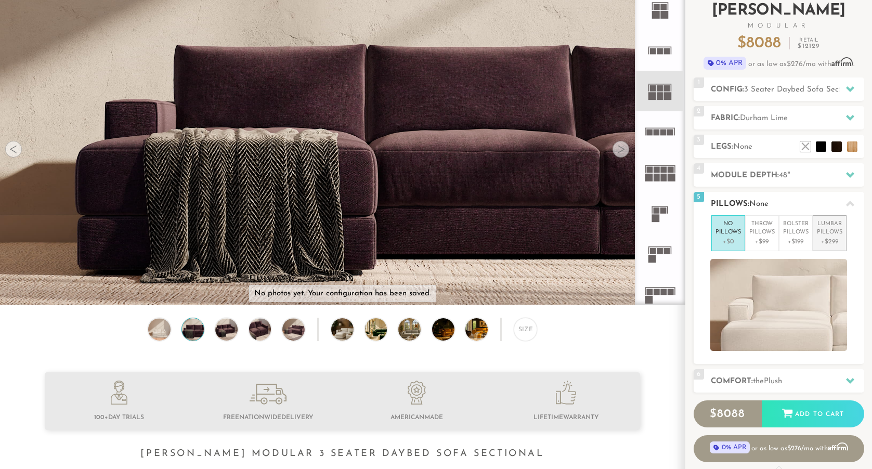
click at [830, 233] on p "Lumbar Pillows" at bounding box center [829, 228] width 25 height 17
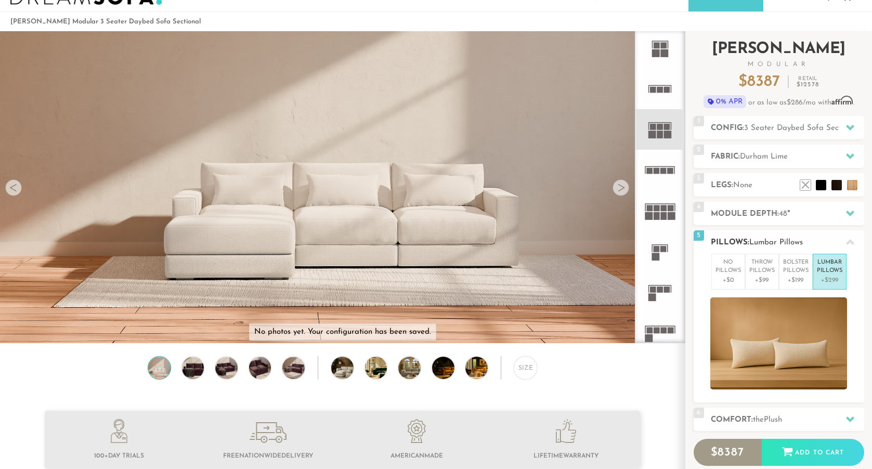
scroll to position [31, 0]
click at [849, 129] on icon at bounding box center [850, 128] width 8 height 6
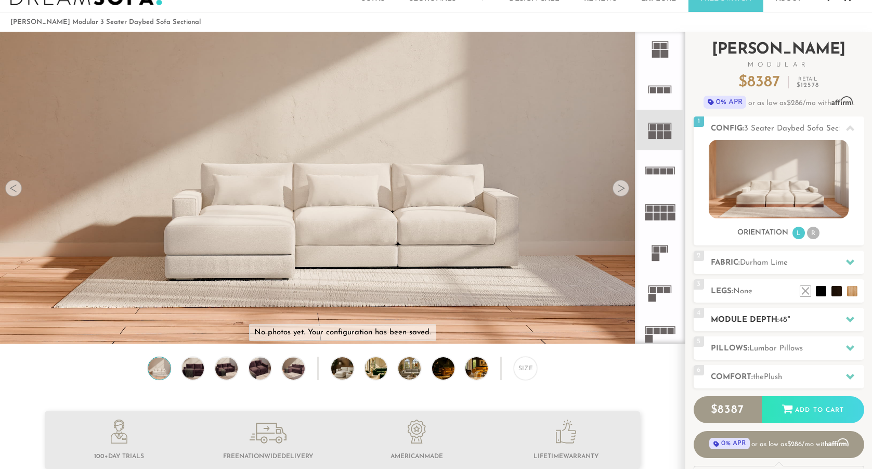
click at [846, 318] on icon at bounding box center [850, 319] width 8 height 8
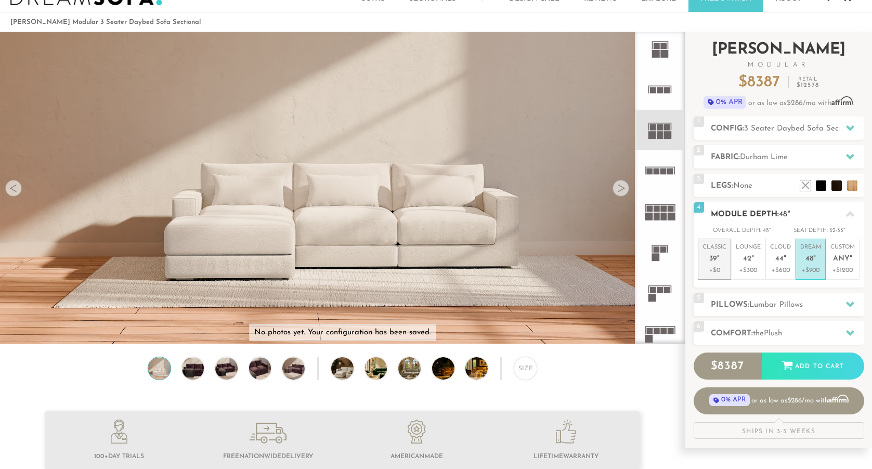
click at [711, 257] on span "39" at bounding box center [713, 259] width 8 height 9
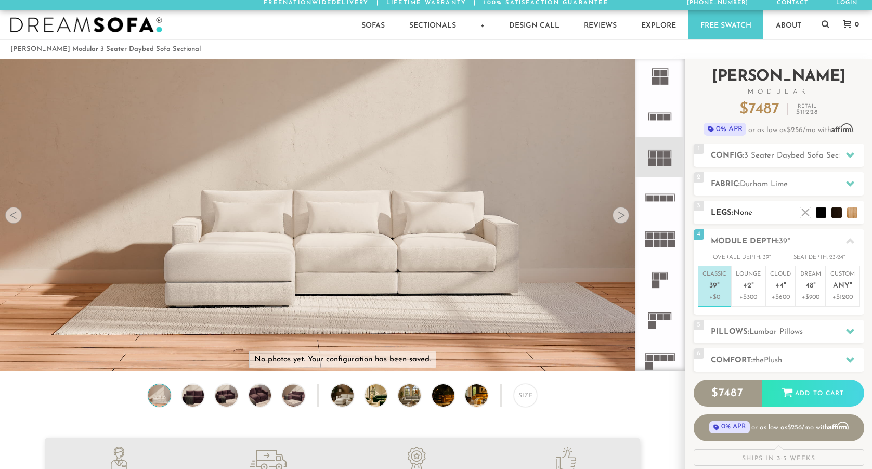
scroll to position [0, 0]
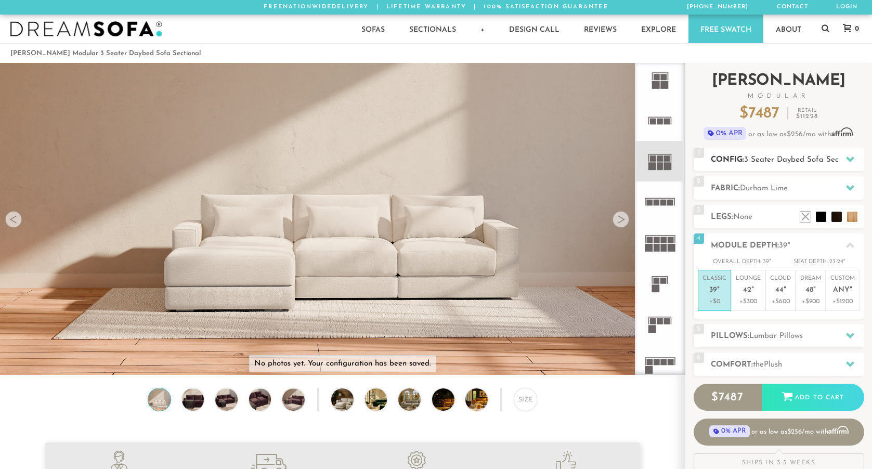
click at [849, 159] on icon at bounding box center [850, 160] width 8 height 6
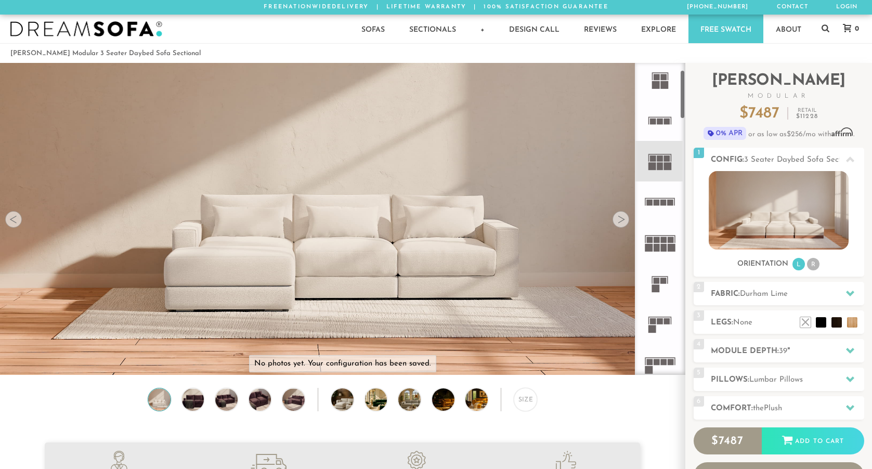
click at [668, 244] on rect at bounding box center [672, 248] width 8 height 8
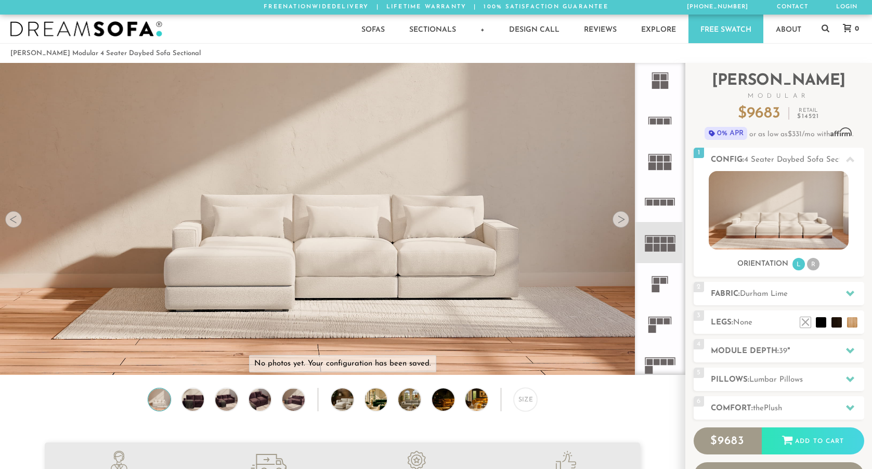
click at [660, 284] on icon at bounding box center [660, 283] width 41 height 41
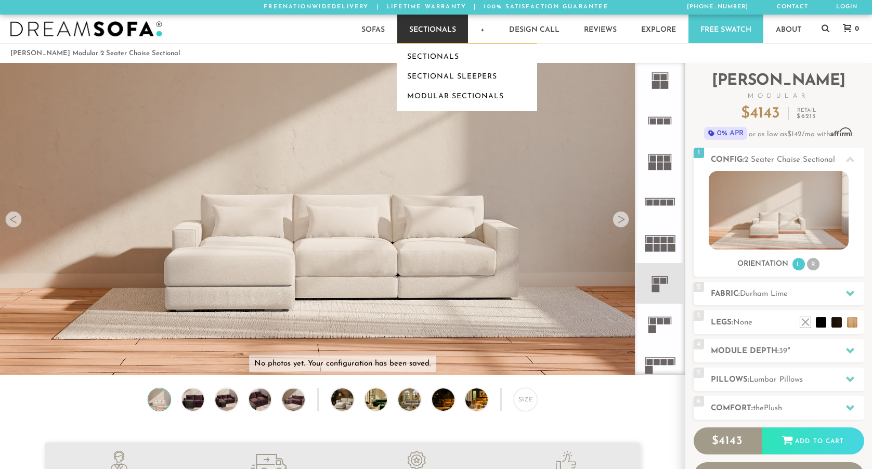
click at [431, 29] on link "Sectionals" at bounding box center [432, 29] width 71 height 29
click at [454, 99] on link "Modular Sectionals" at bounding box center [467, 97] width 140 height 20
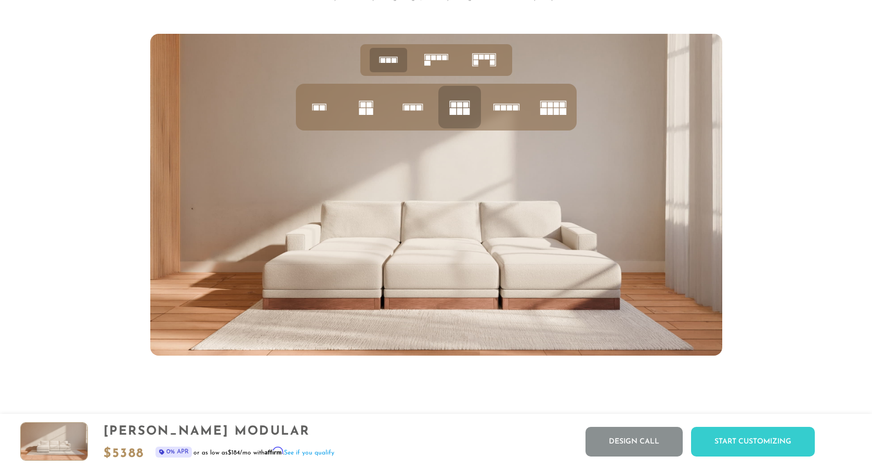
scroll to position [4262, 0]
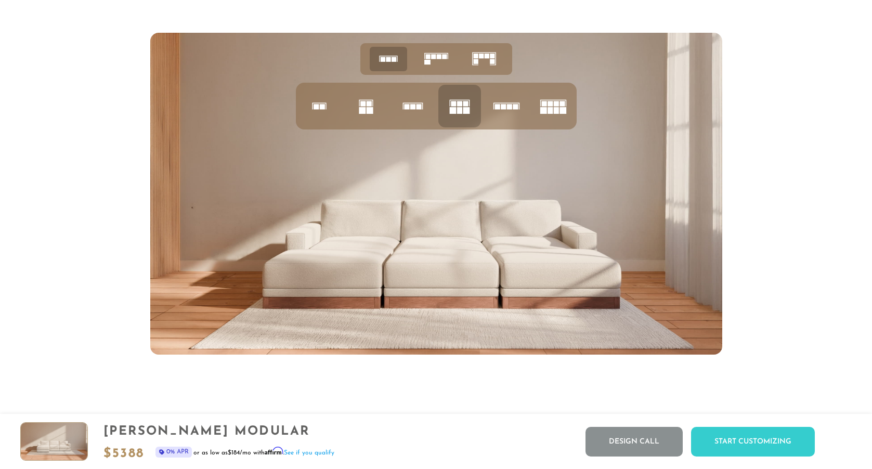
click at [504, 111] on icon at bounding box center [506, 105] width 35 height 35
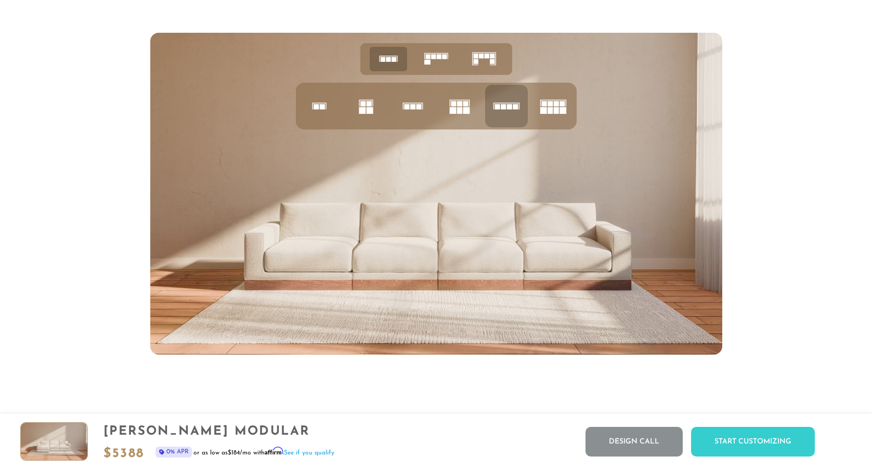
click at [478, 59] on icon at bounding box center [484, 59] width 32 height 32
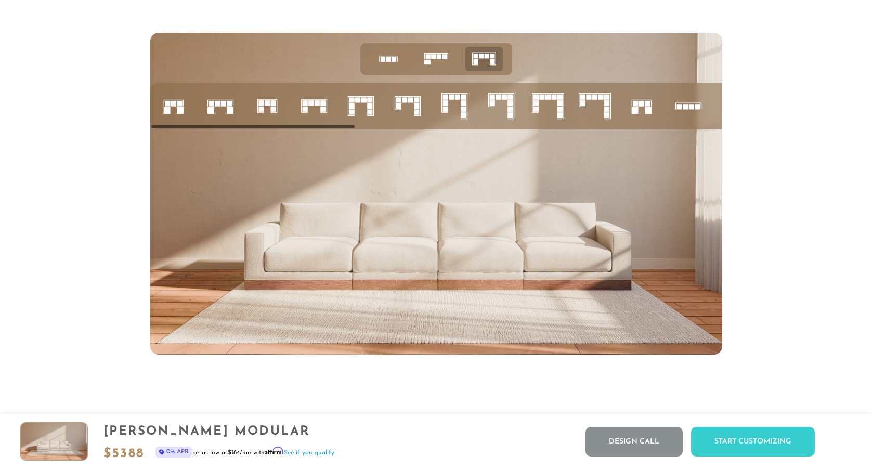
click at [179, 106] on icon at bounding box center [173, 105] width 35 height 35
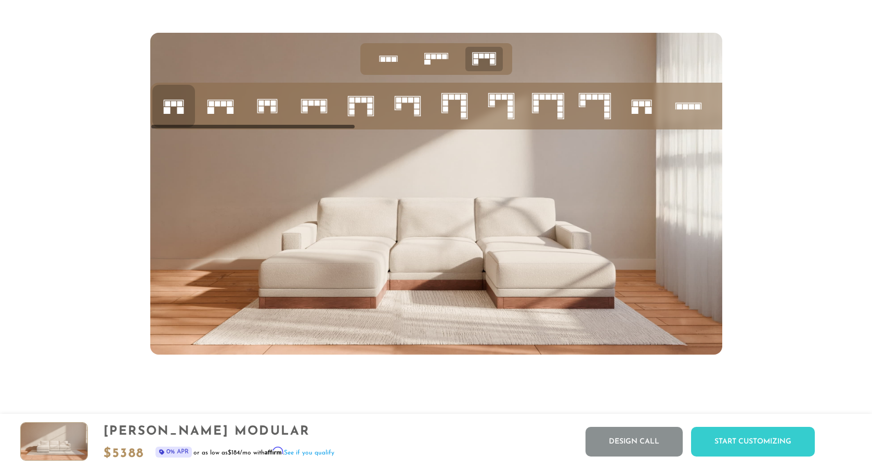
click at [308, 105] on rect at bounding box center [310, 102] width 5 height 5
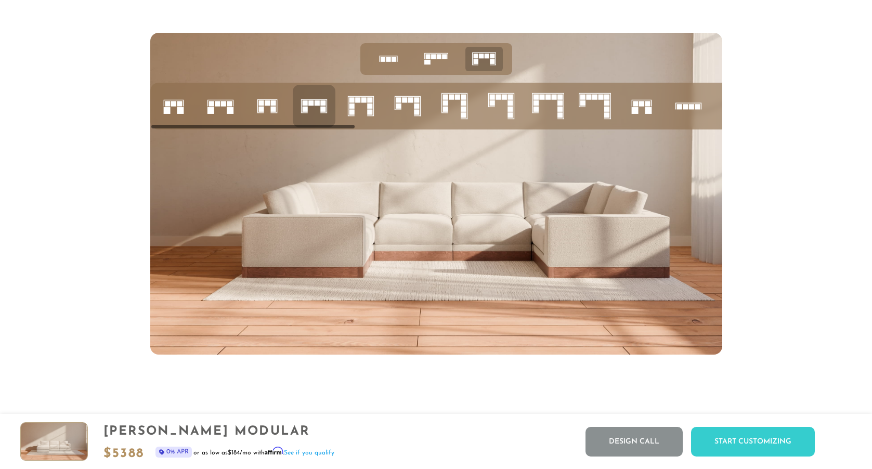
click at [176, 115] on icon at bounding box center [173, 105] width 35 height 35
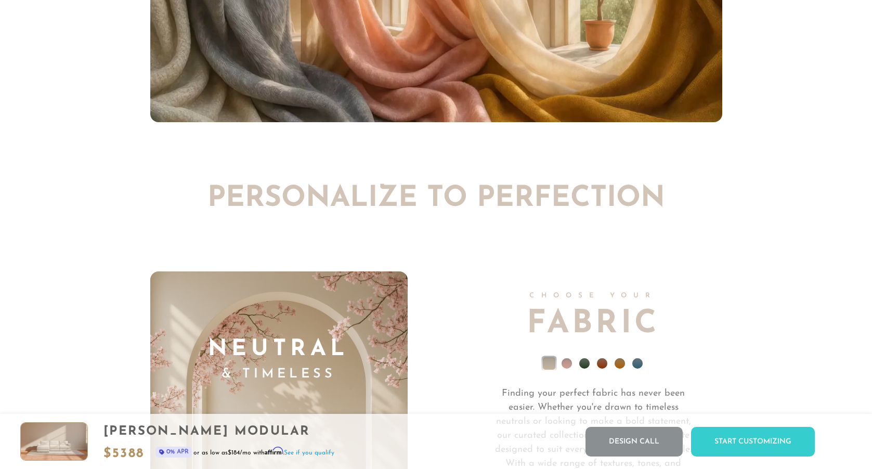
scroll to position [7360, 0]
